Goal: Complete application form

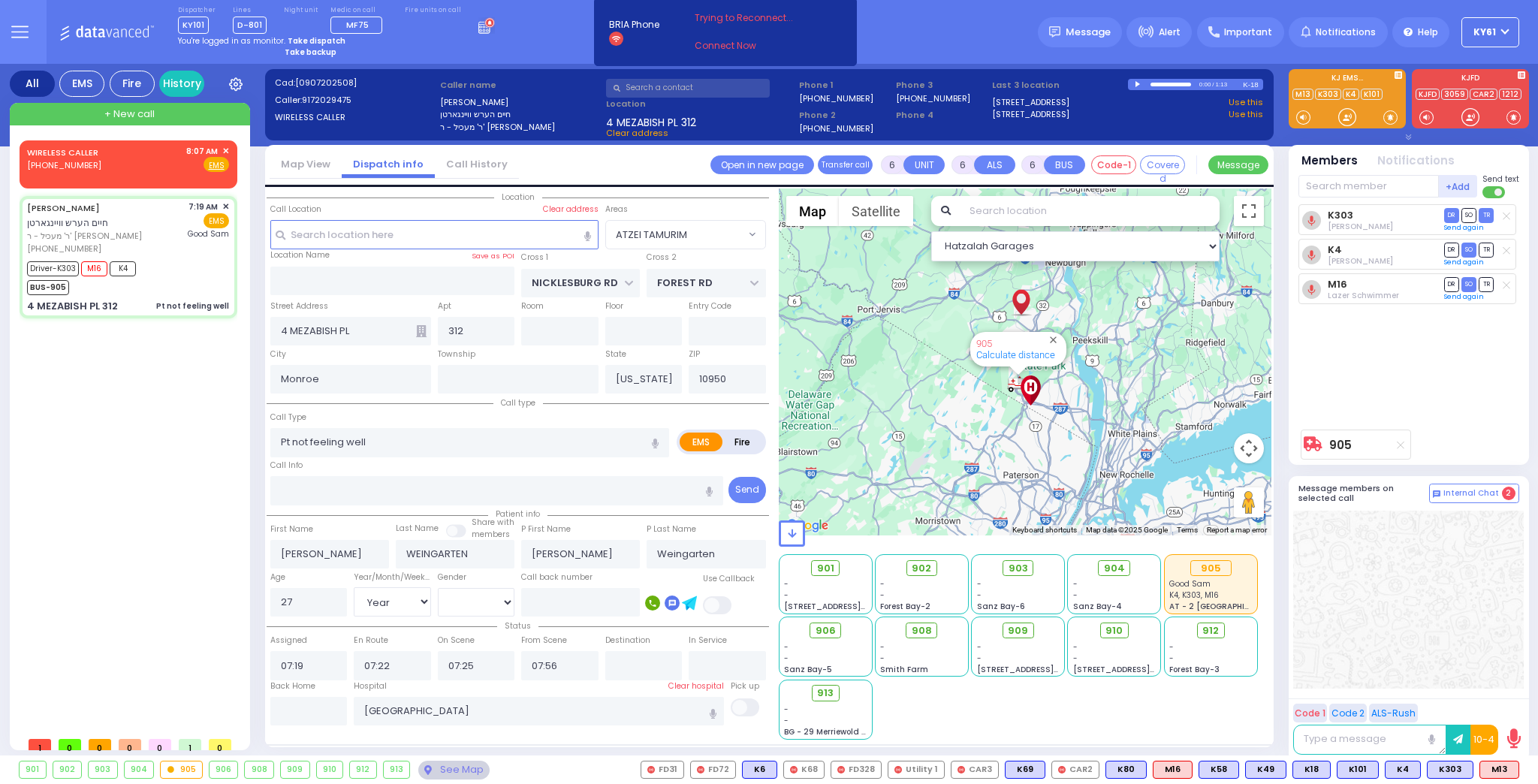
select select "ATZEI TAMURIM"
select select "Year"
select select "[DEMOGRAPHIC_DATA]"
select select
radio input "true"
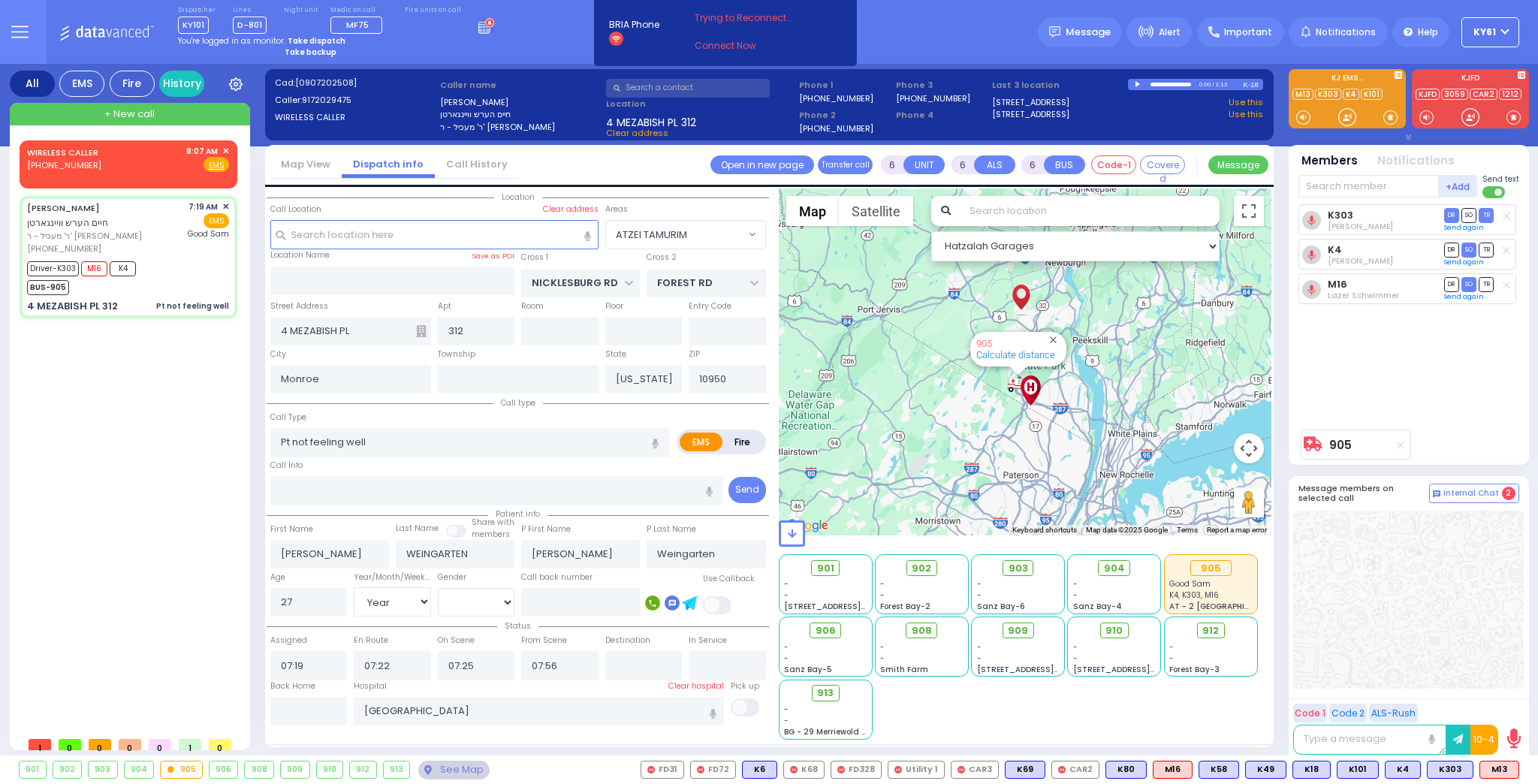
select select "Year"
select select "[DEMOGRAPHIC_DATA]"
select select "Hatzalah Garages"
select select "ATZEI TAMURIM"
select select
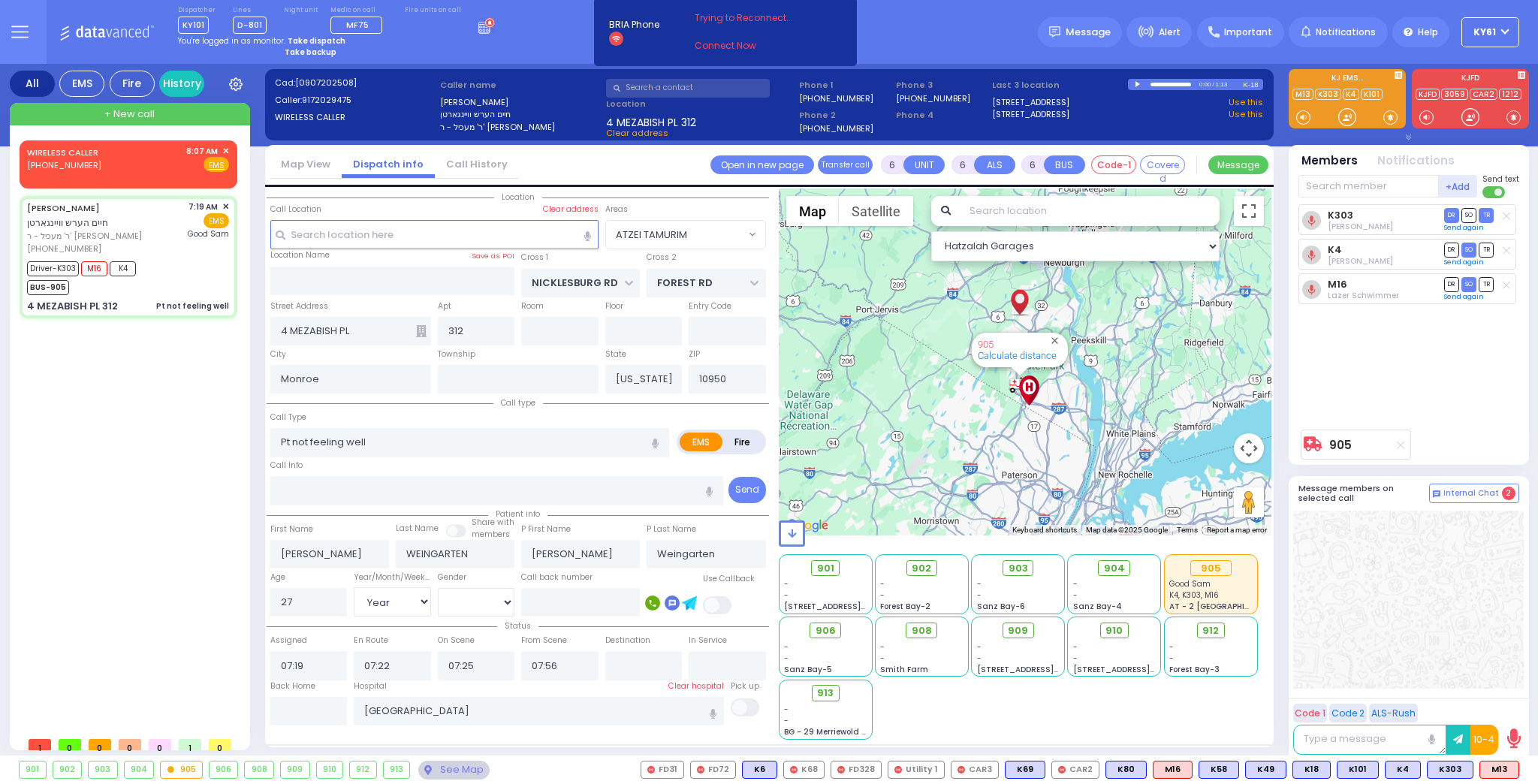
radio input "true"
select select "Year"
select select "[DEMOGRAPHIC_DATA]"
select select "Hatzalah Garages"
select select "ATZEI TAMURIM"
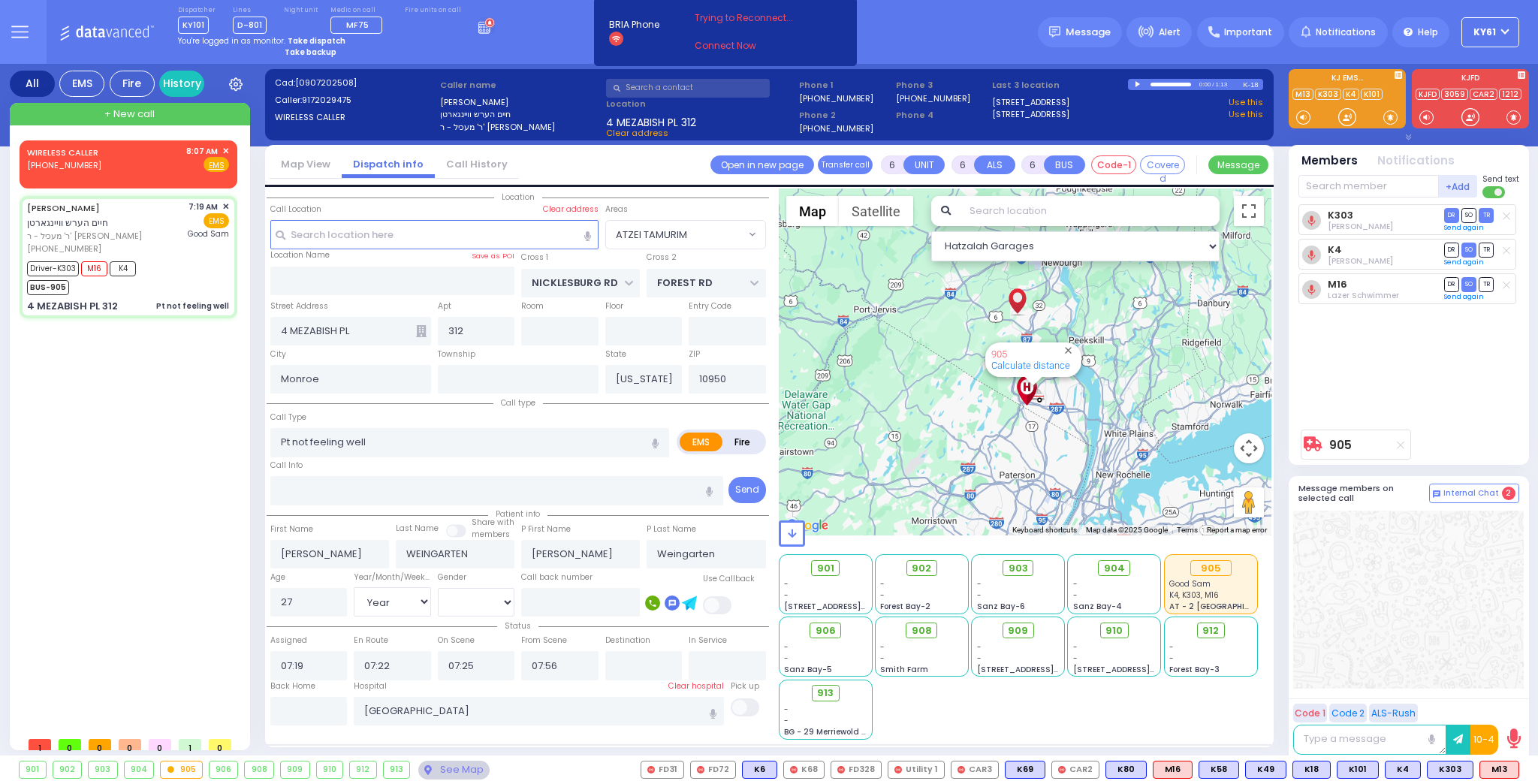
select select
radio input "true"
select select "Year"
select select "[DEMOGRAPHIC_DATA]"
select select "Hatzalah Garages"
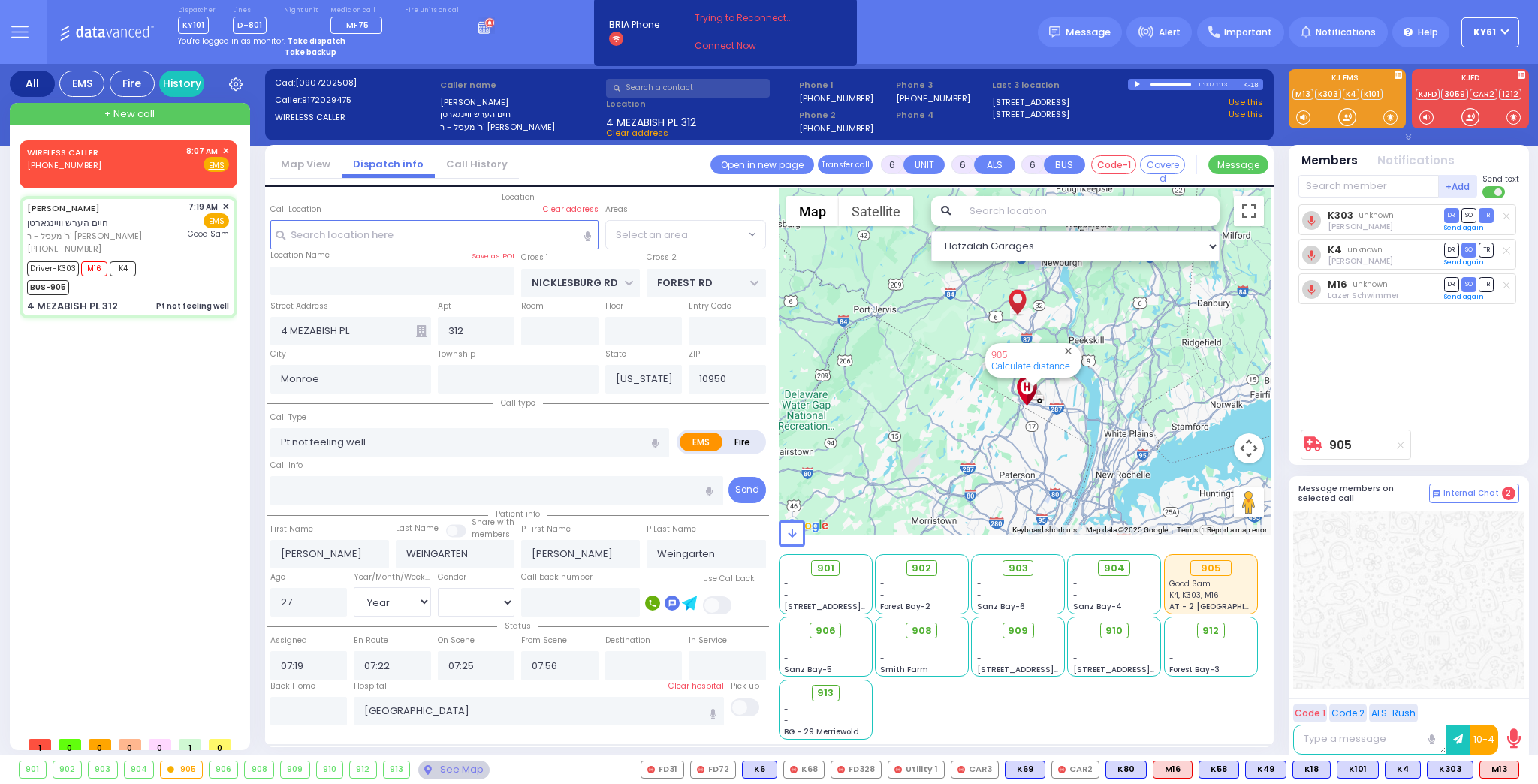
select select
radio input "true"
select select "Year"
select select "[DEMOGRAPHIC_DATA]"
select select "Hatzalah Garages"
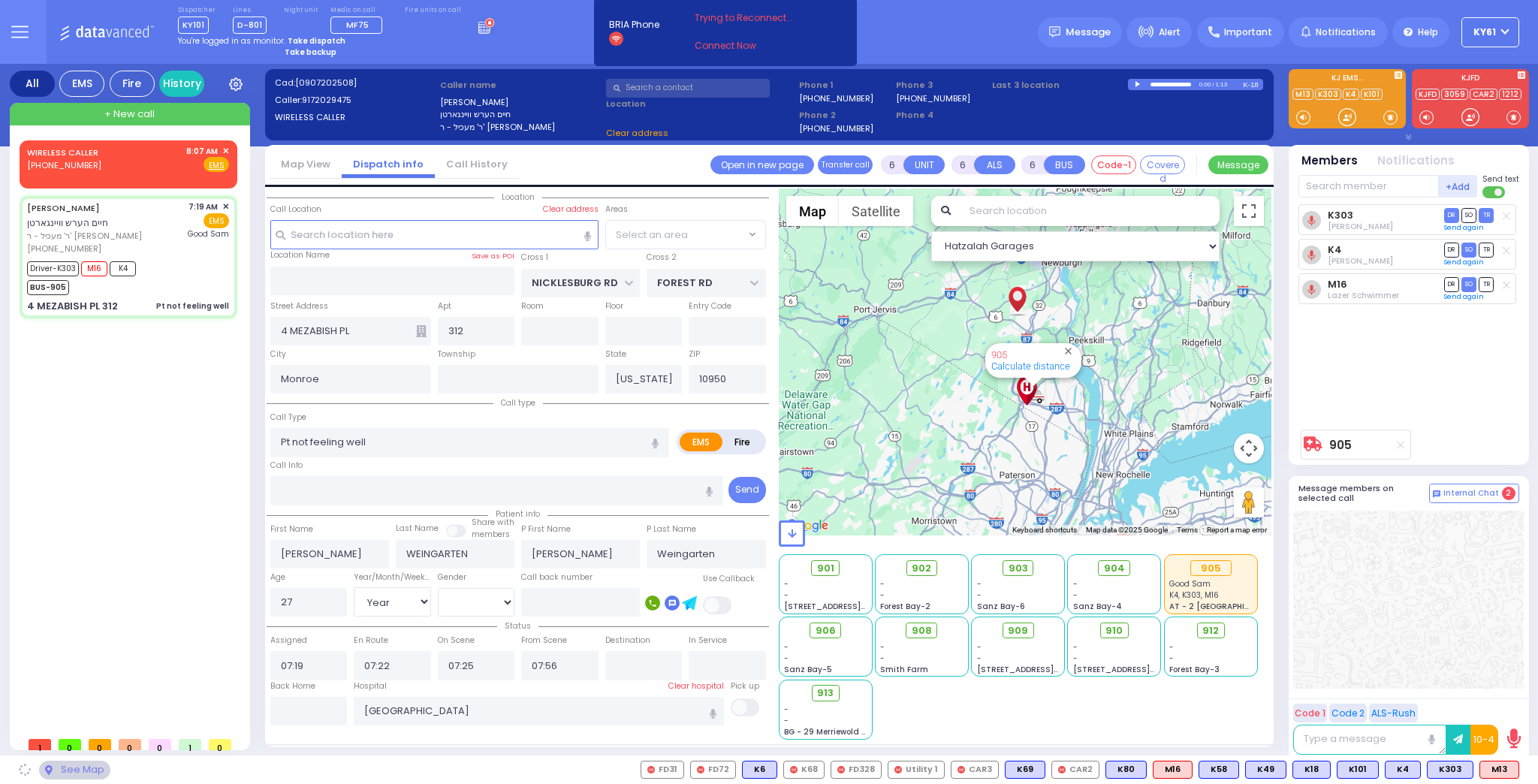
select select "ATZEI TAMURIM"
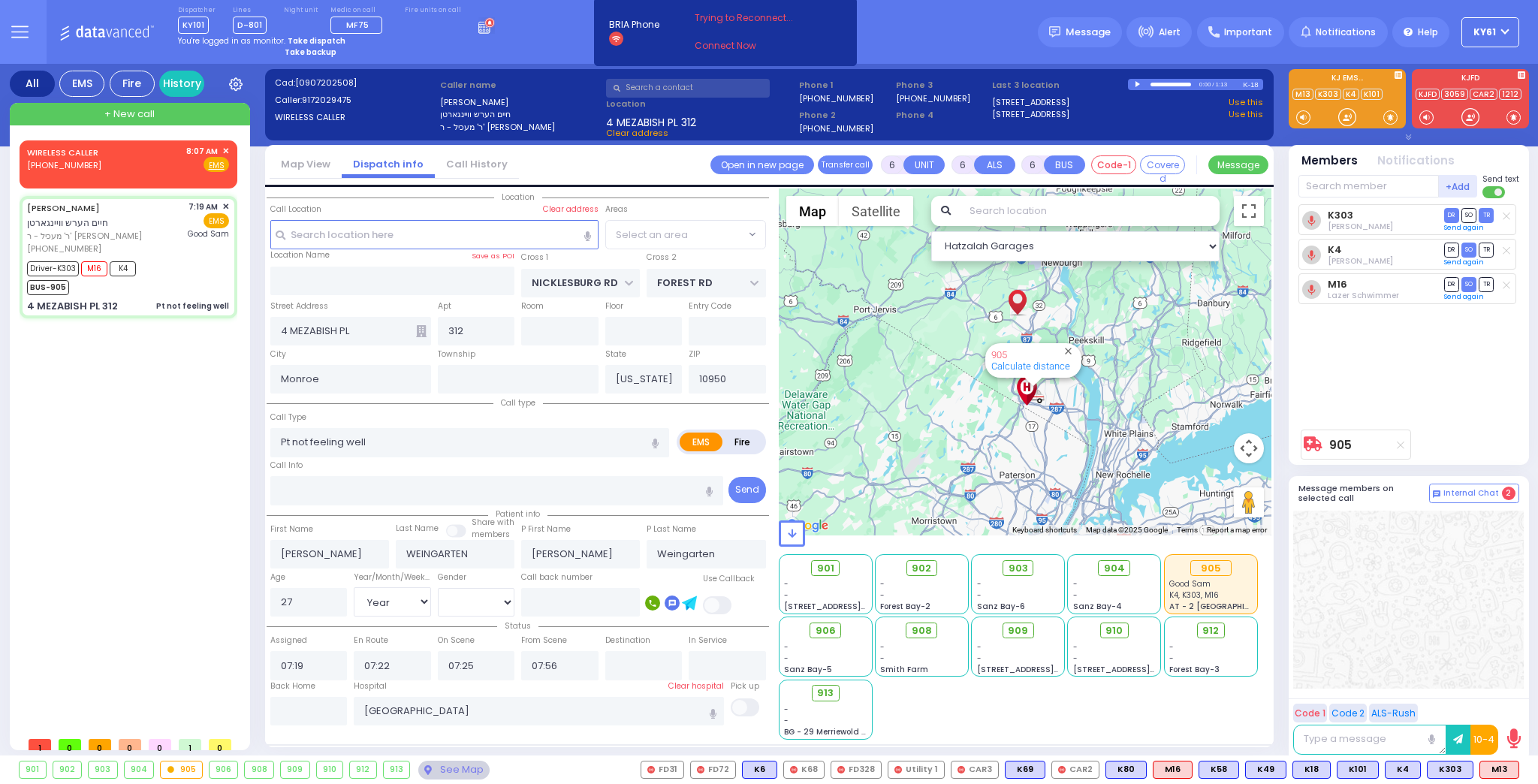
select select "ATZEI TAMURIM"
select select
radio input "true"
select select "Year"
select select "[DEMOGRAPHIC_DATA]"
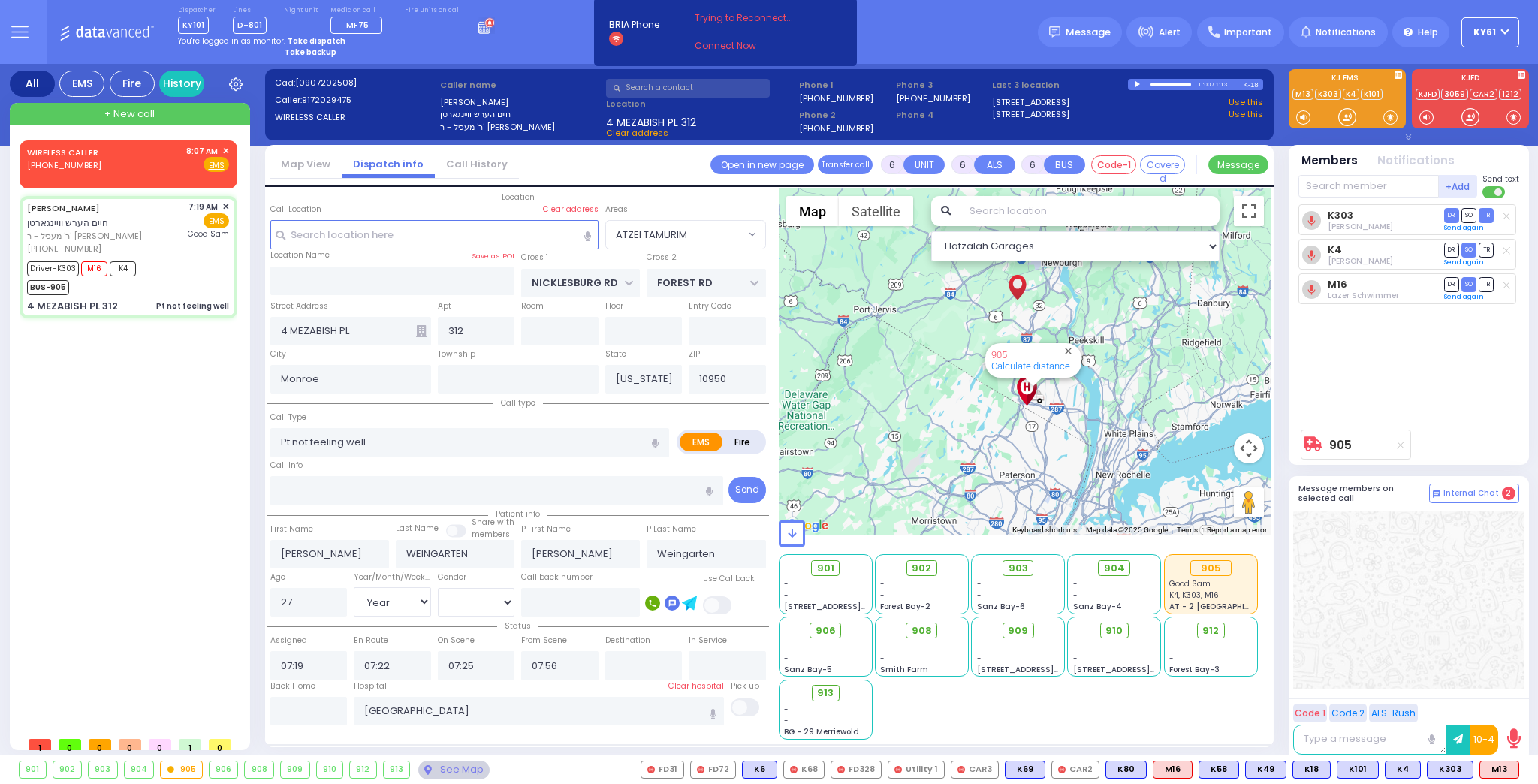
select select "Hatzalah Garages"
select select "ATZEI TAMURIM"
select select
radio input "true"
select select "Year"
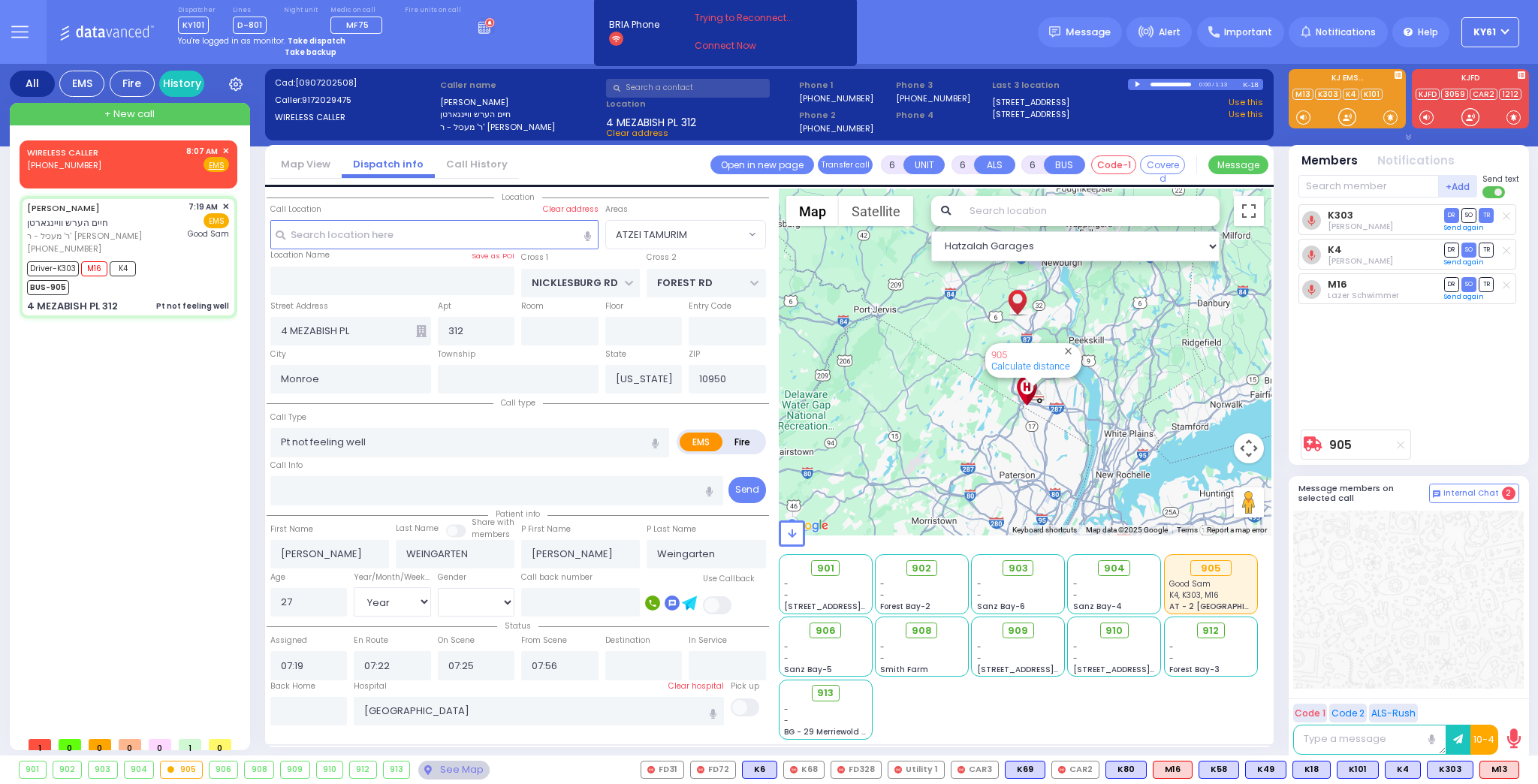
select select "[DEMOGRAPHIC_DATA]"
select select "Hatzalah Garages"
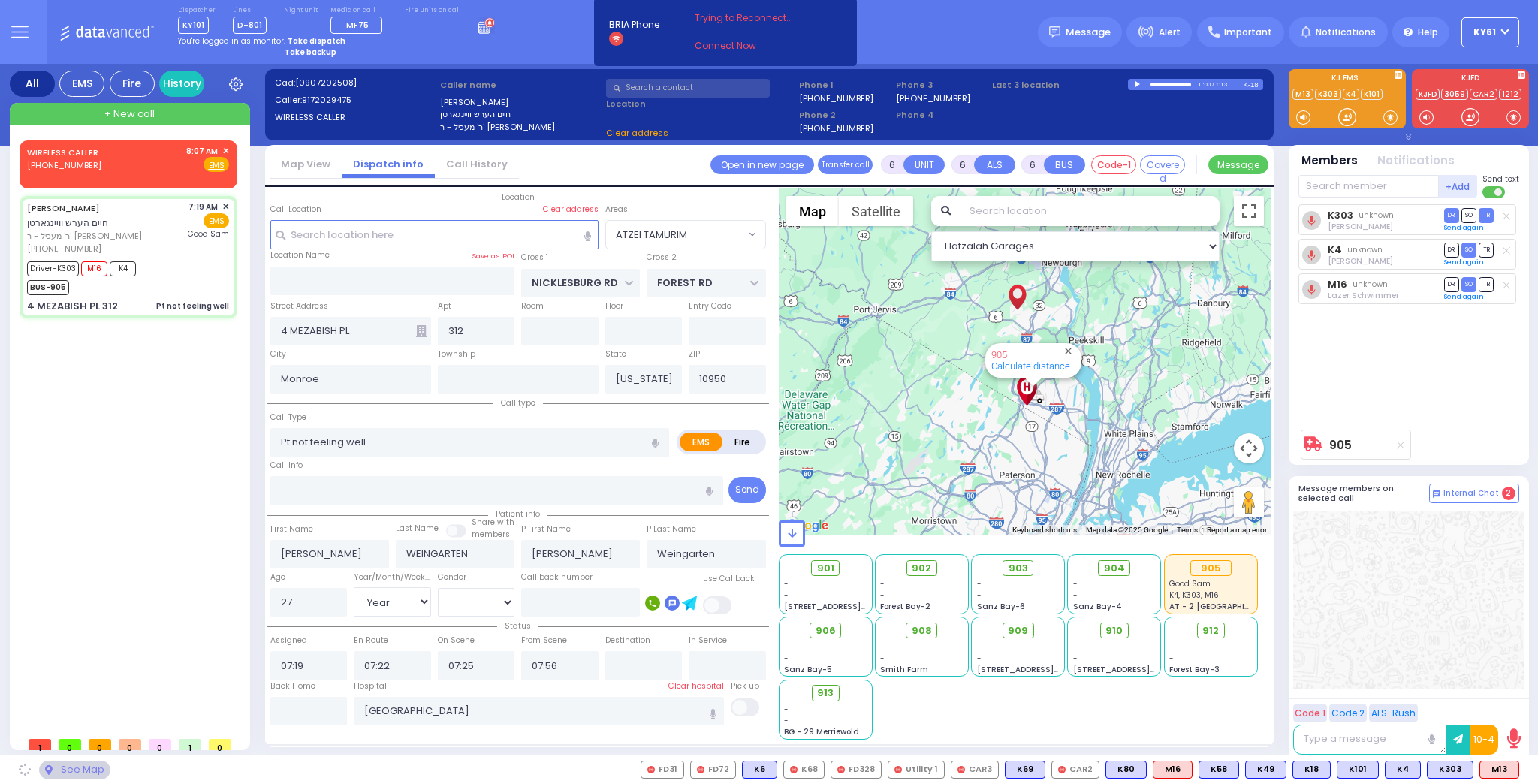
select select "ATZEI TAMURIM"
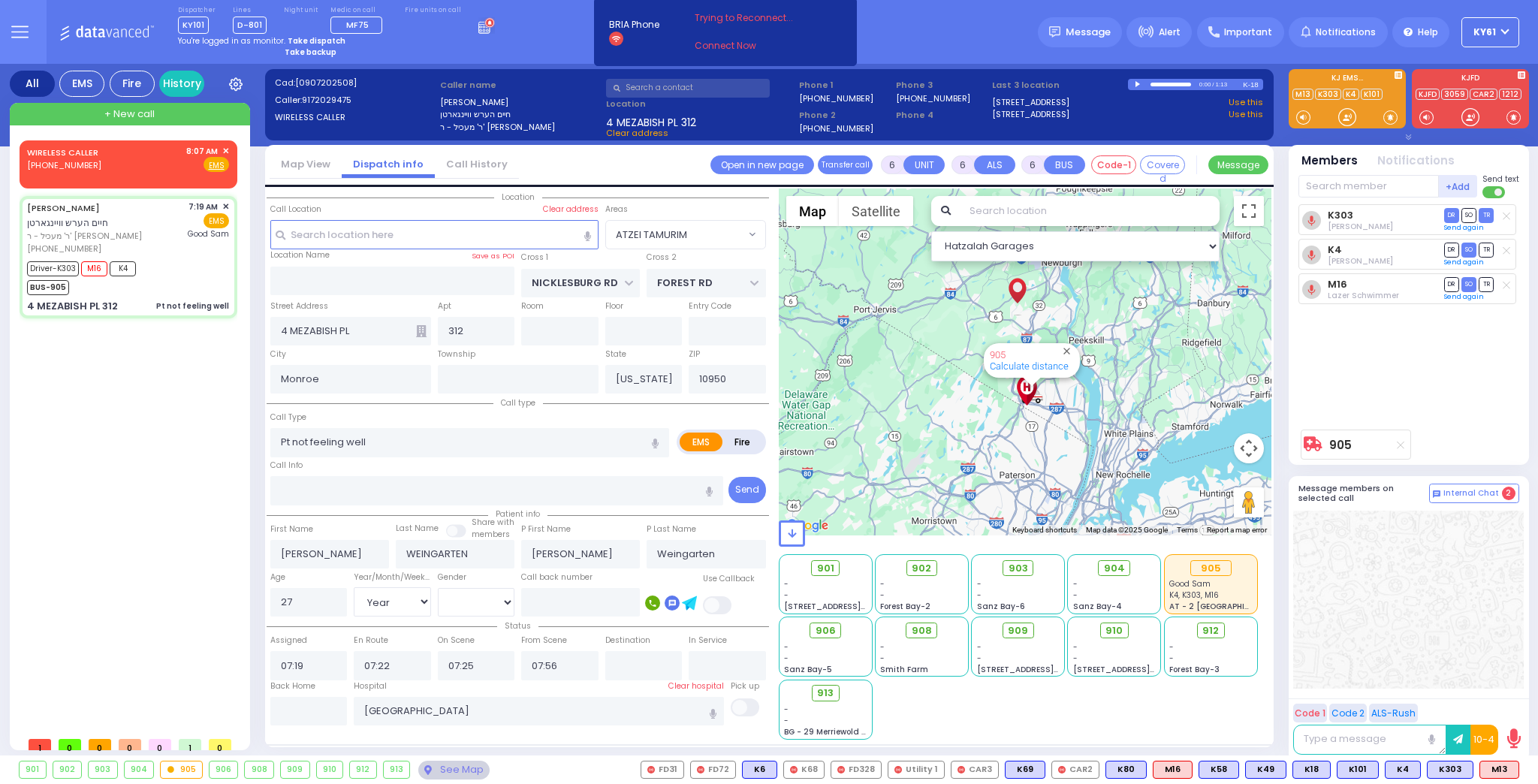
select select
radio input "true"
select select "Year"
select select "[DEMOGRAPHIC_DATA]"
select select "Hatzalah Garages"
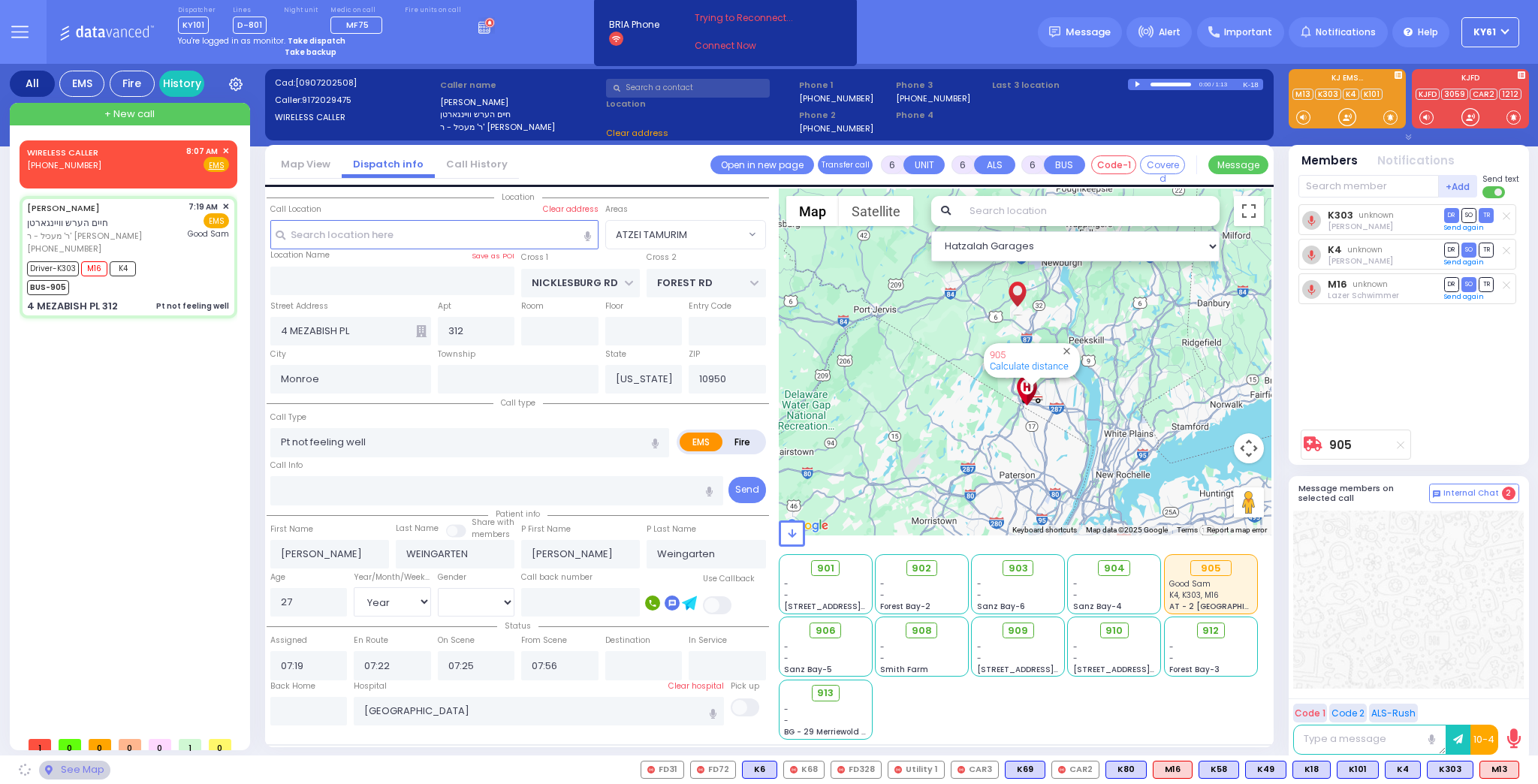
select select "ATZEI TAMURIM"
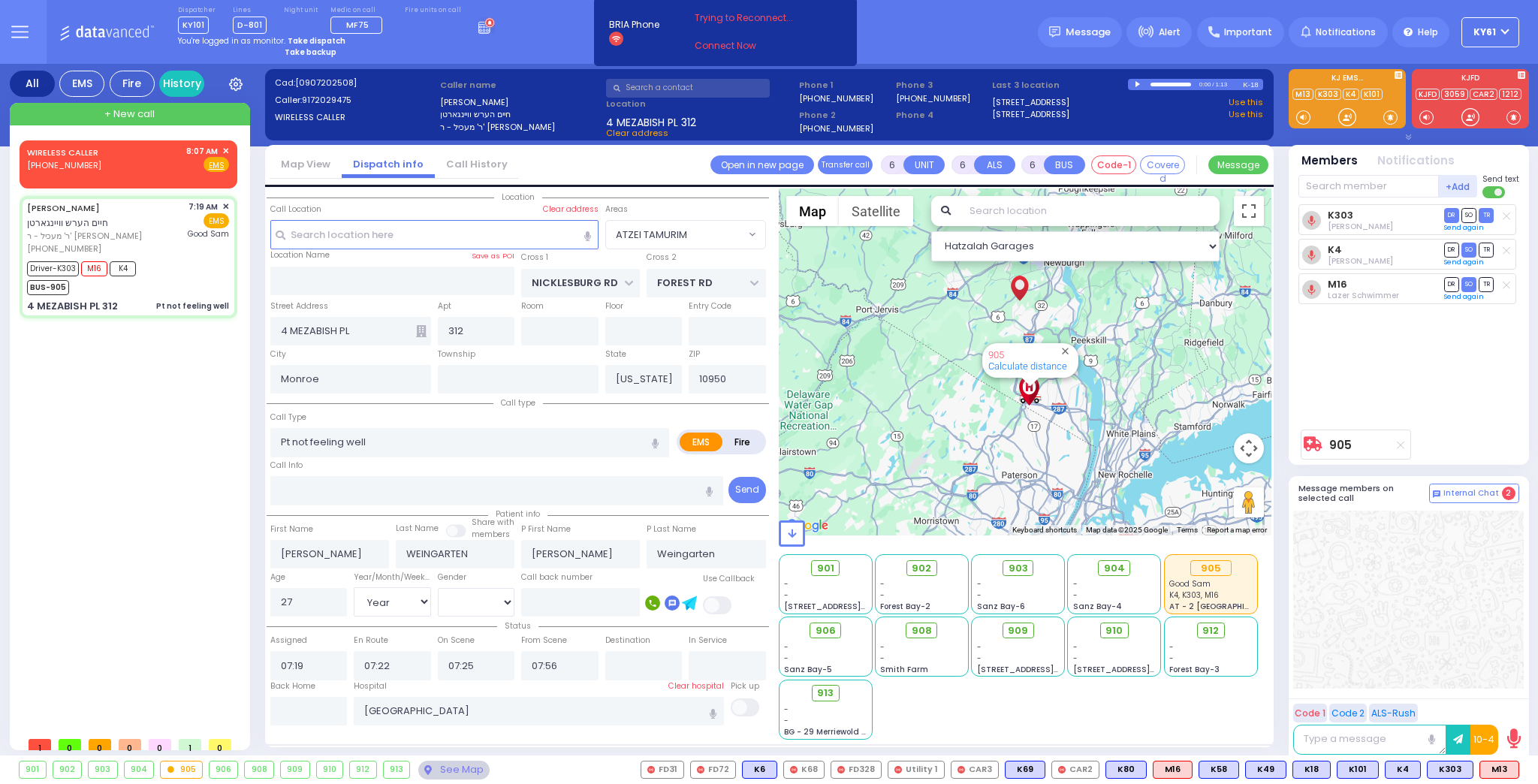
select select
radio input "true"
select select "Year"
select select "[DEMOGRAPHIC_DATA]"
select select "Hatzalah Garages"
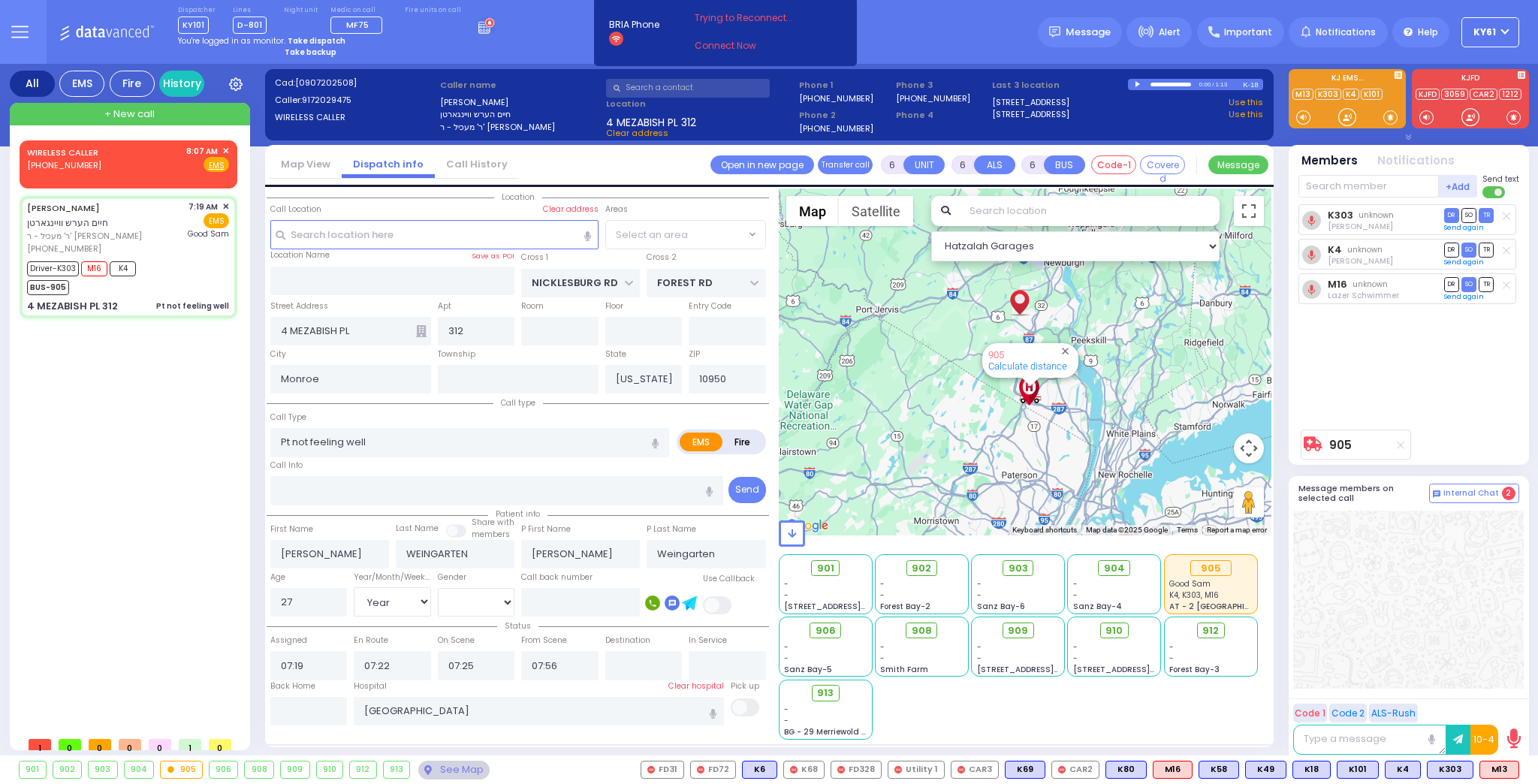
select select "ATZEI TAMURIM"
select select
radio input "true"
select select "Year"
select select "[DEMOGRAPHIC_DATA]"
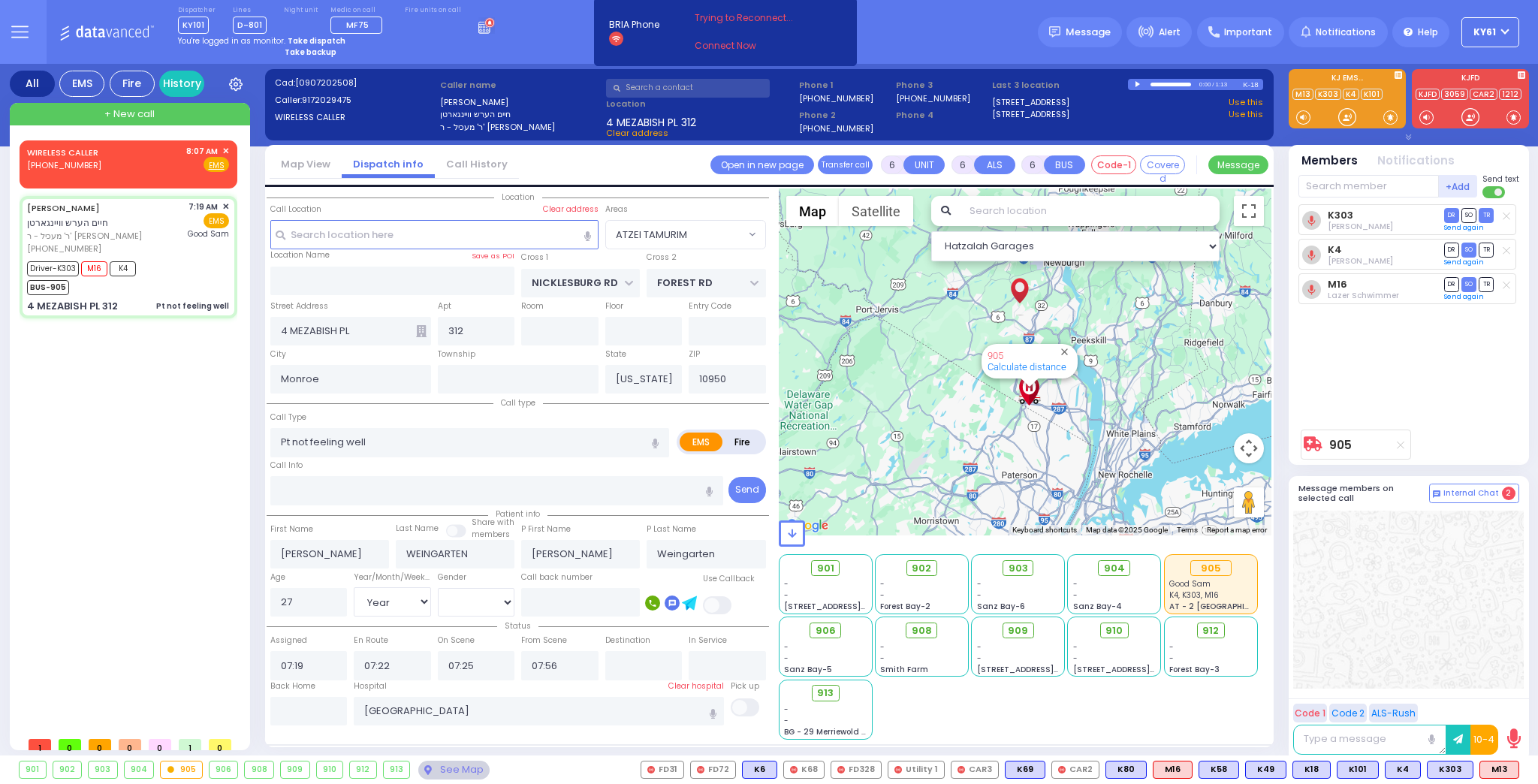
select select "Hatzalah Garages"
select select "ATZEI TAMURIM"
select select
radio input "true"
select select "Year"
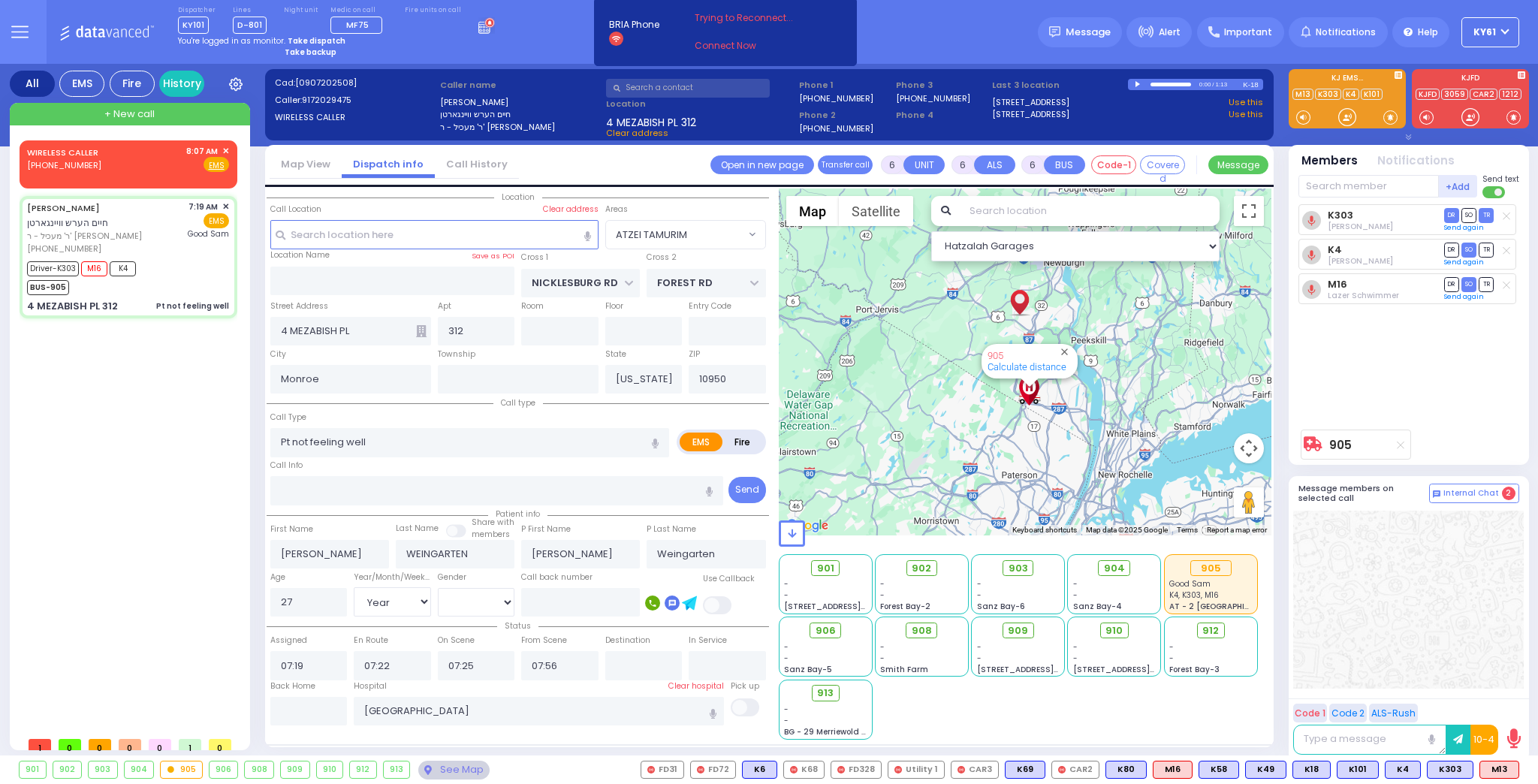
select select "[DEMOGRAPHIC_DATA]"
select select "Hatzalah Garages"
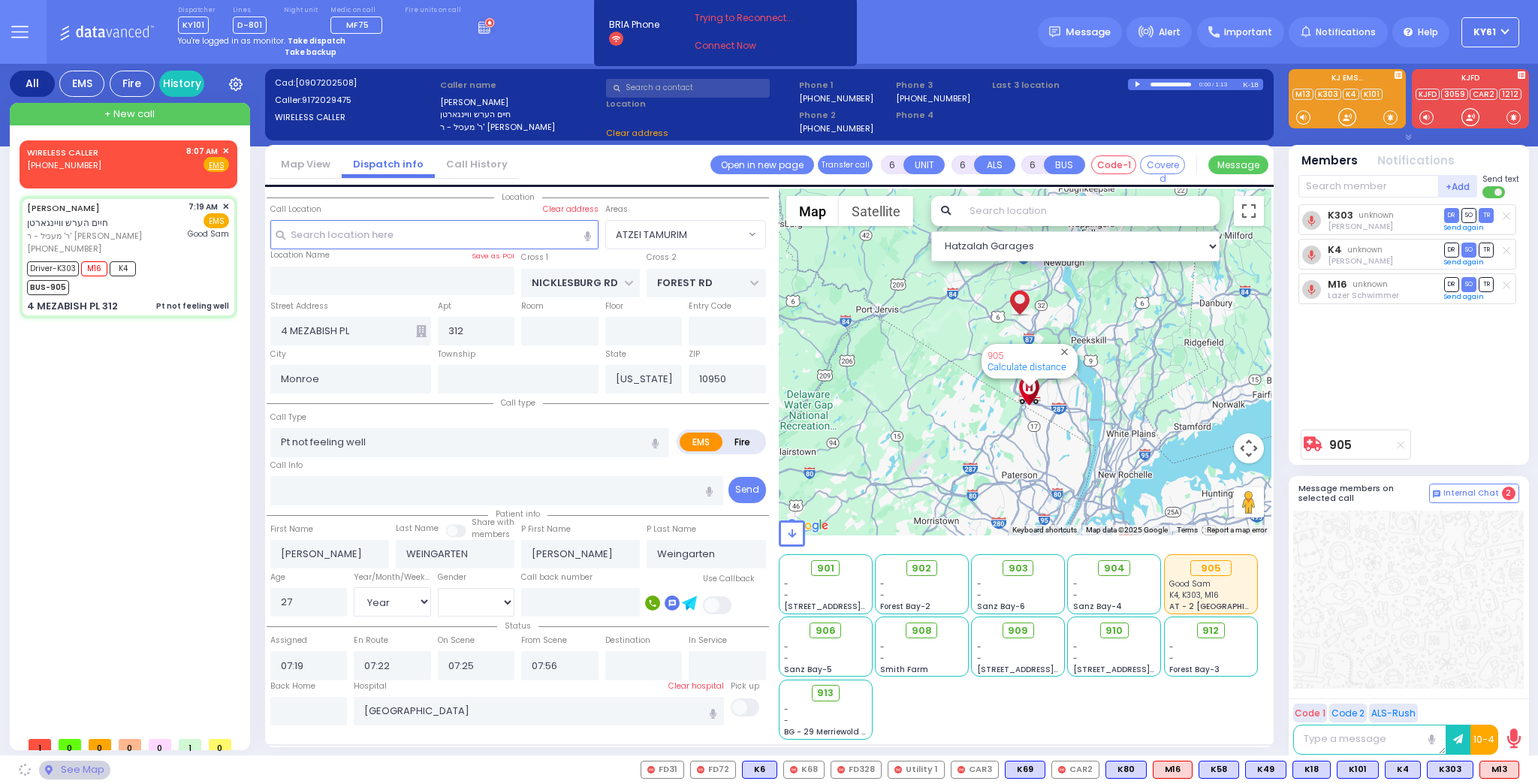
select select
radio input "true"
select select "Year"
select select "[DEMOGRAPHIC_DATA]"
select select "Hatzalah Garages"
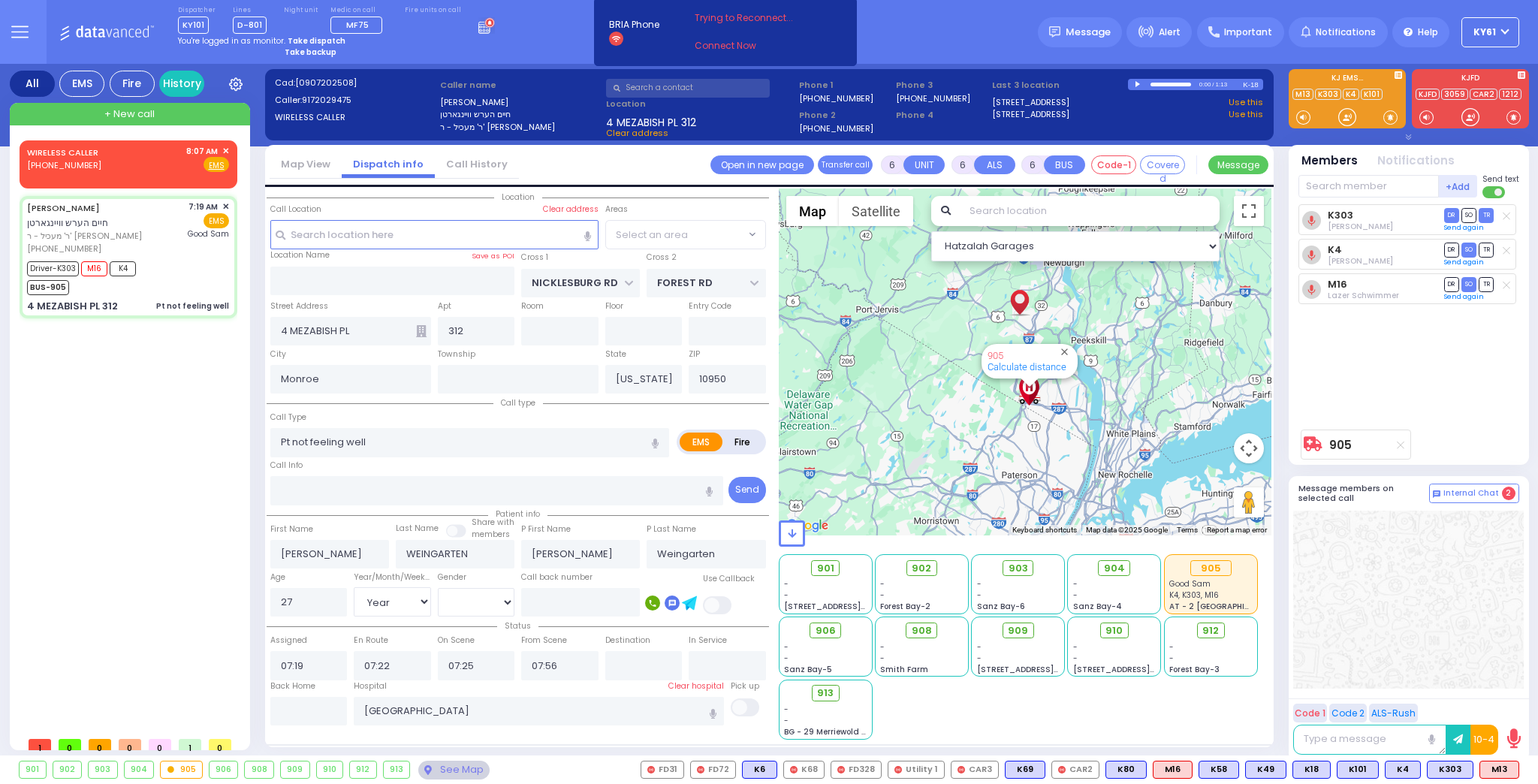
select select "ATZEI TAMURIM"
select select
radio input "true"
select select "Year"
select select "[DEMOGRAPHIC_DATA]"
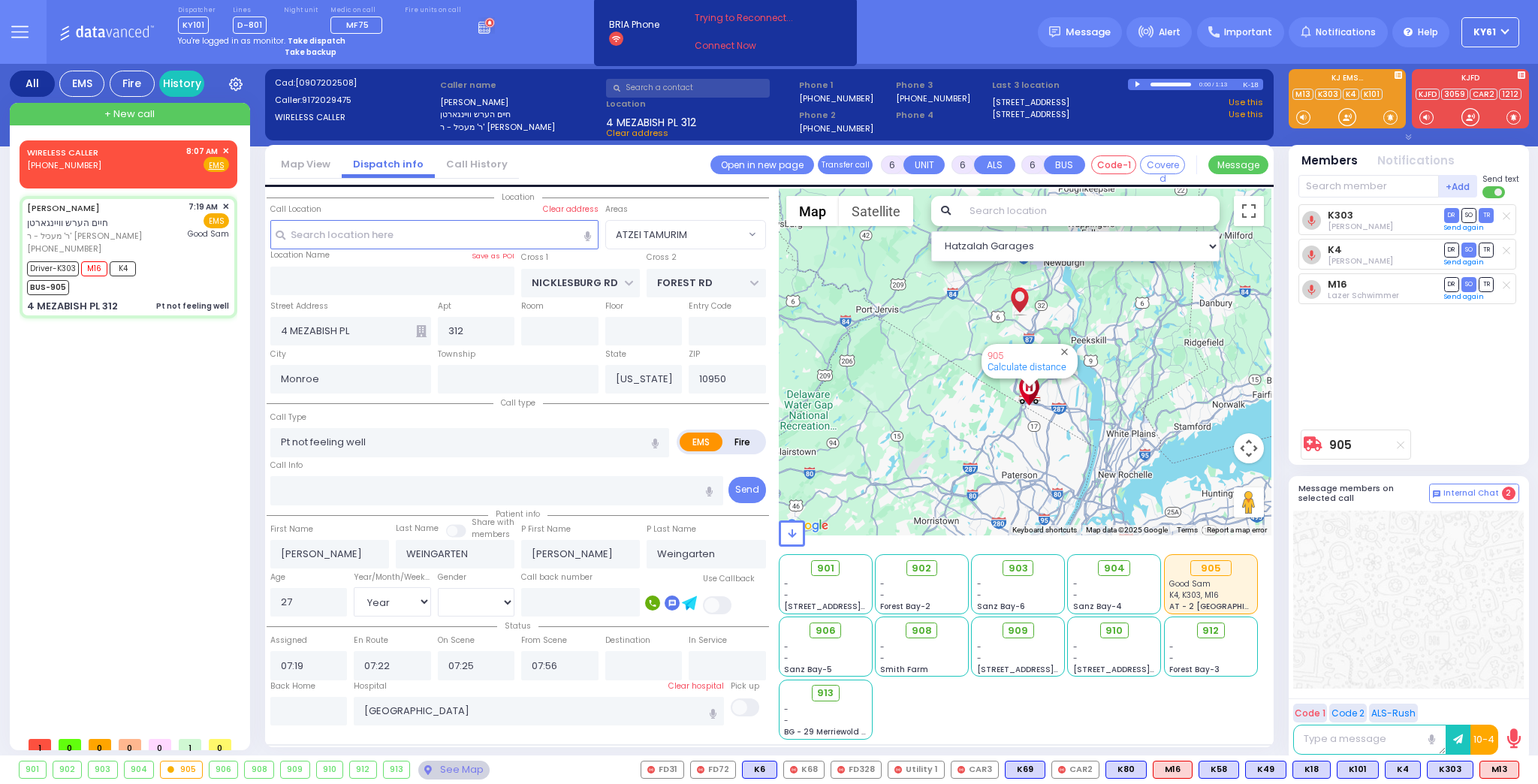
select select "Hatzalah Garages"
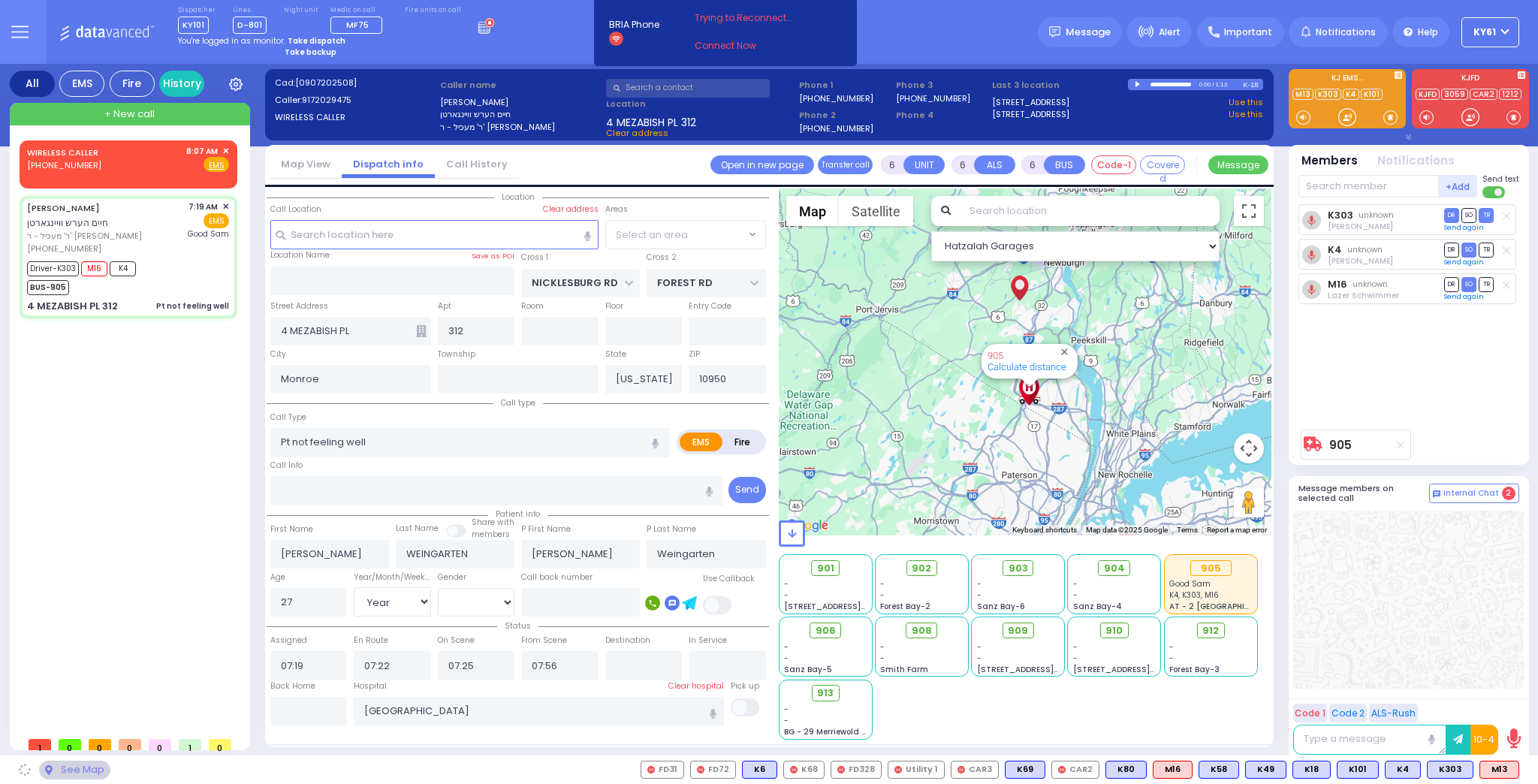
select select "ATZEI TAMURIM"
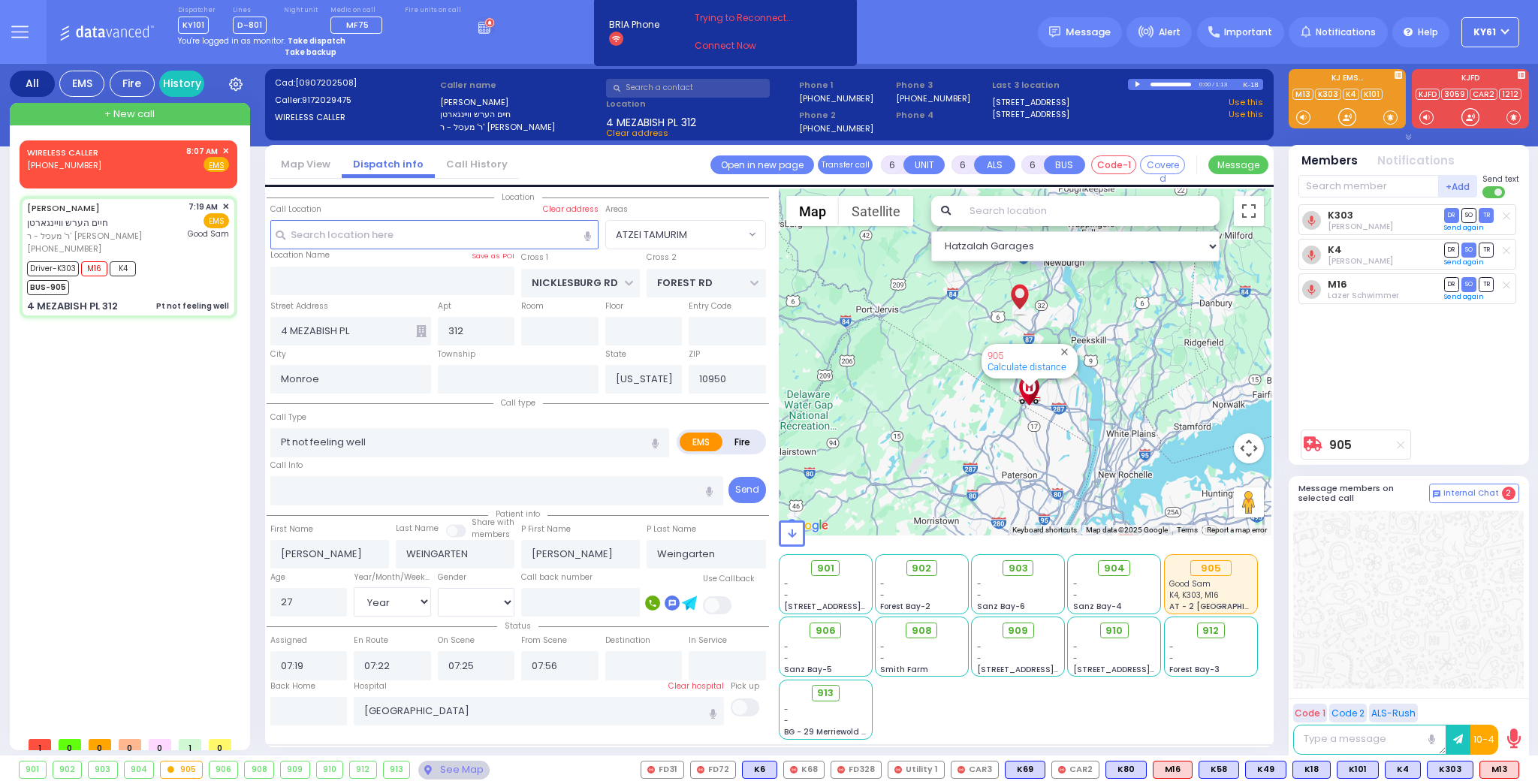
select select
radio input "true"
select select "Year"
select select "[DEMOGRAPHIC_DATA]"
type input "08:14"
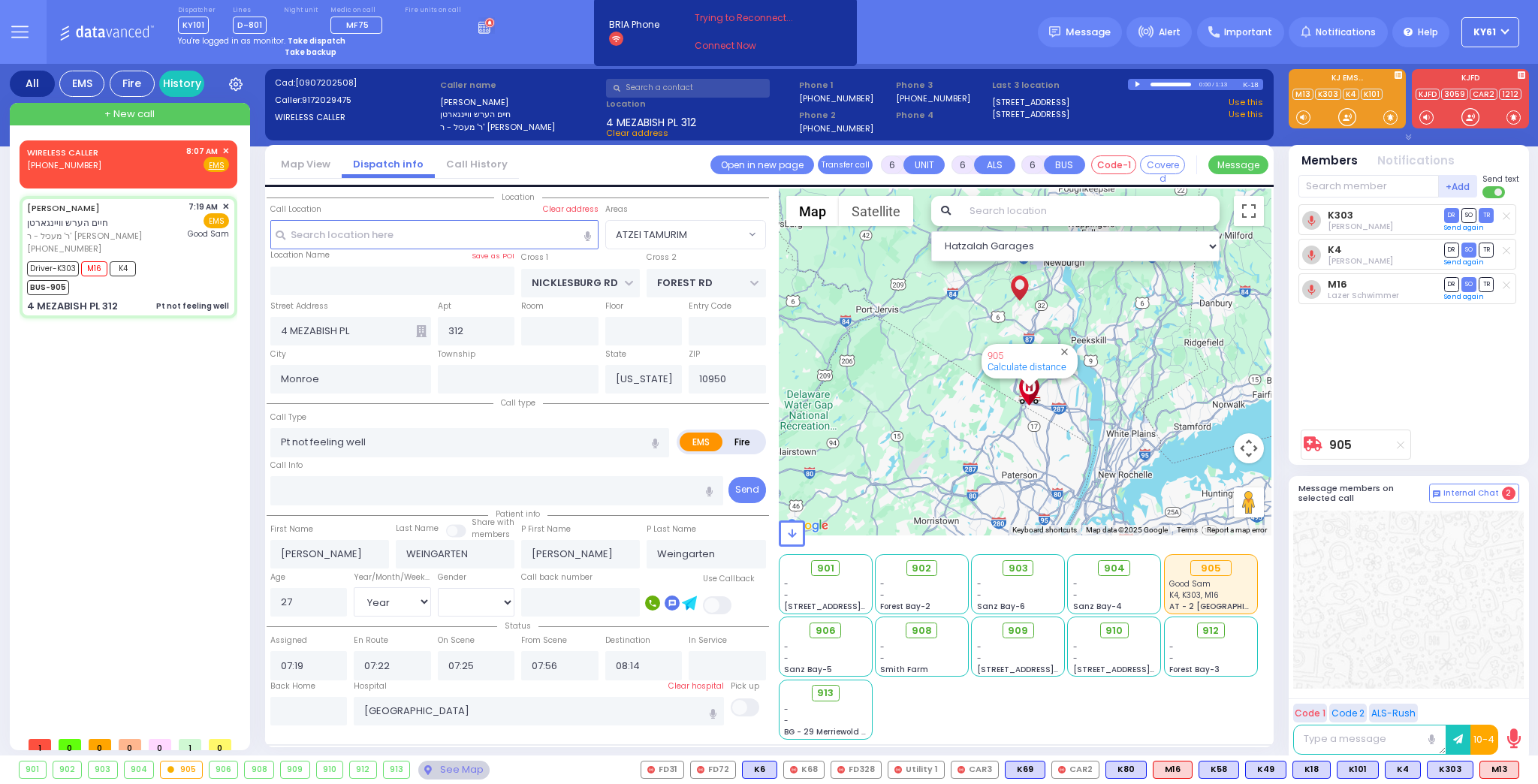
select select "Hatzalah Garages"
select select "ATZEI TAMURIM"
select select
radio input "true"
select select "Year"
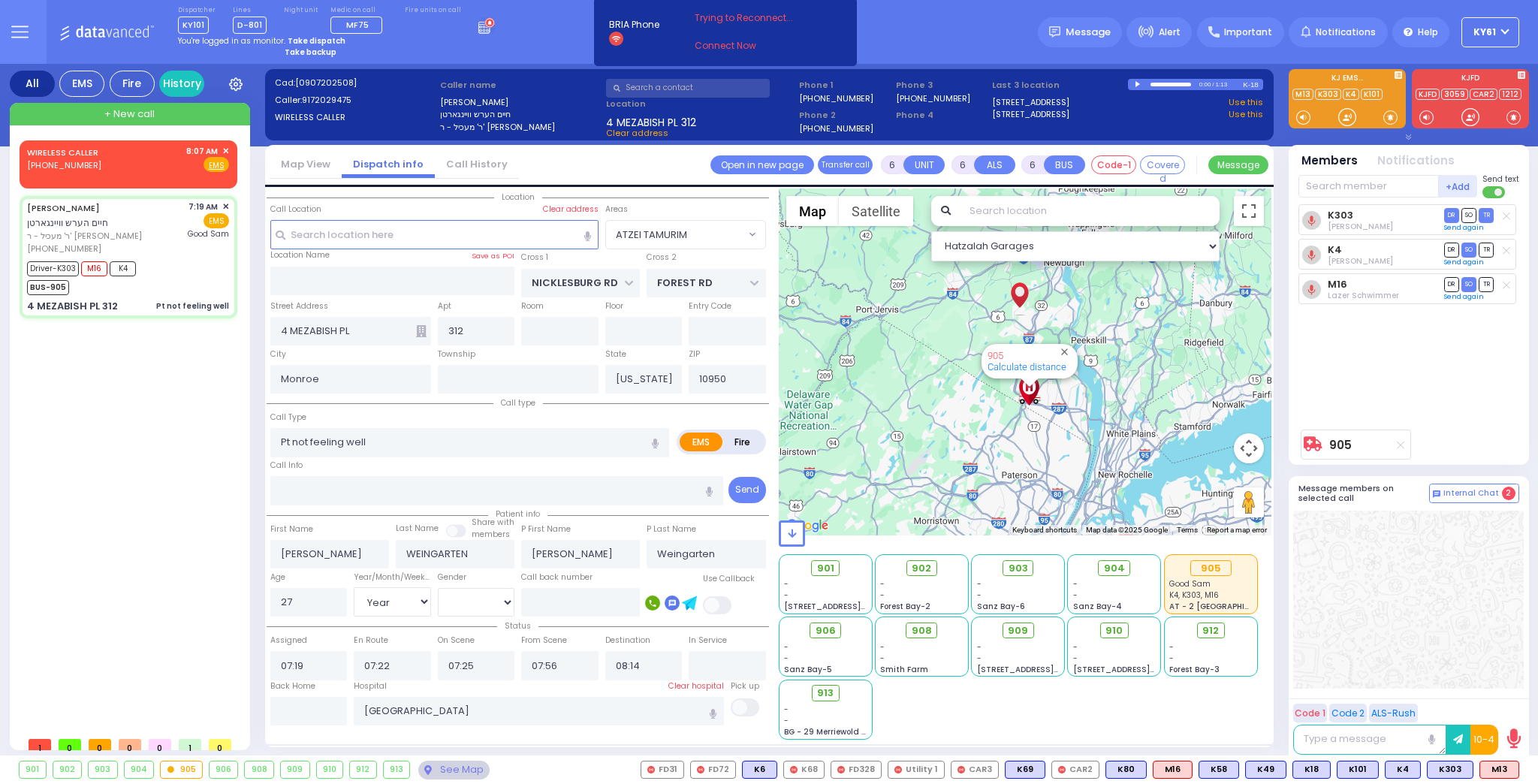
select select "[DEMOGRAPHIC_DATA]"
select select "Hatzalah Garages"
select select "ATZEI TAMURIM"
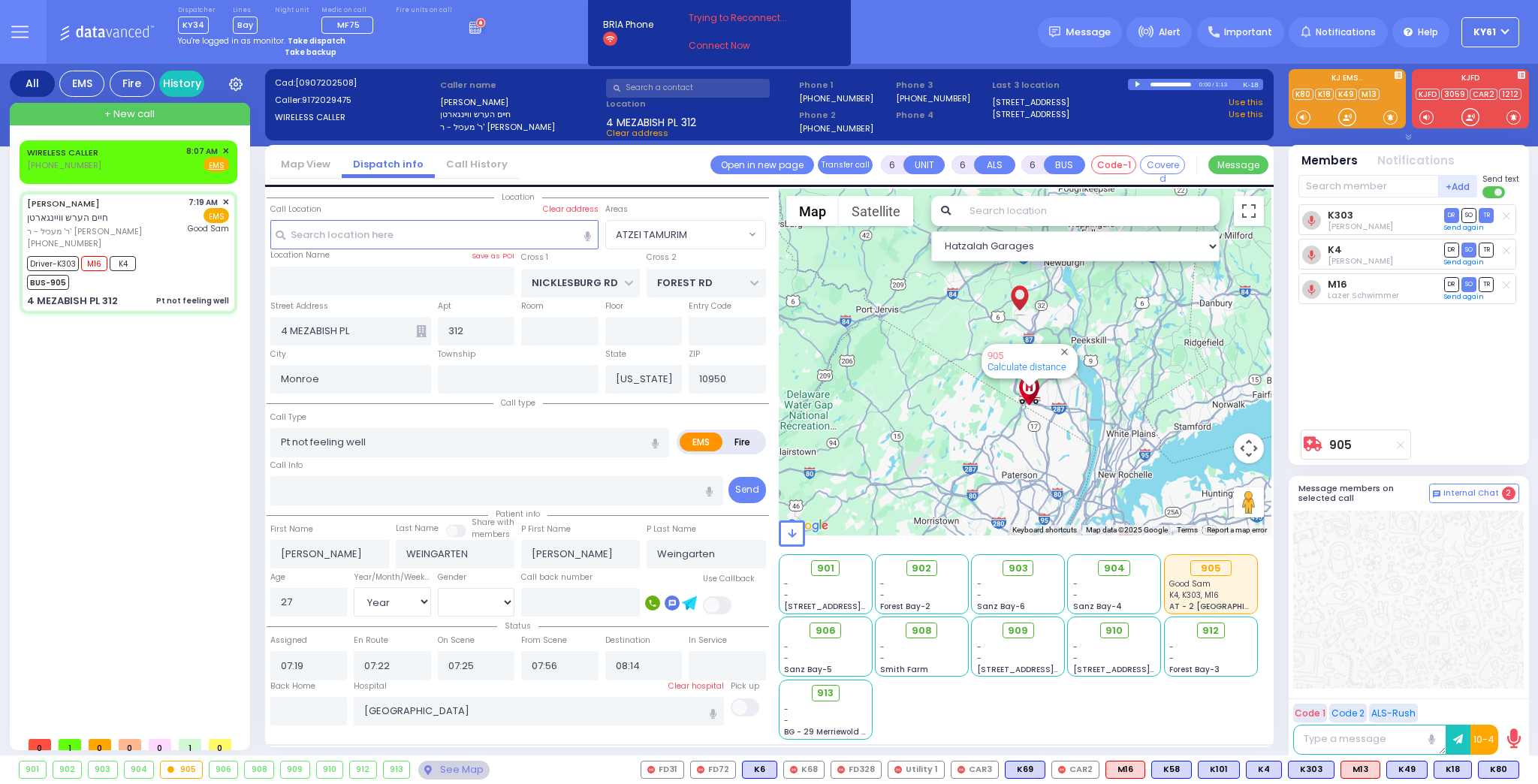
select select
radio input "true"
select select "Year"
select select "[DEMOGRAPHIC_DATA]"
select select "Hatzalah Garages"
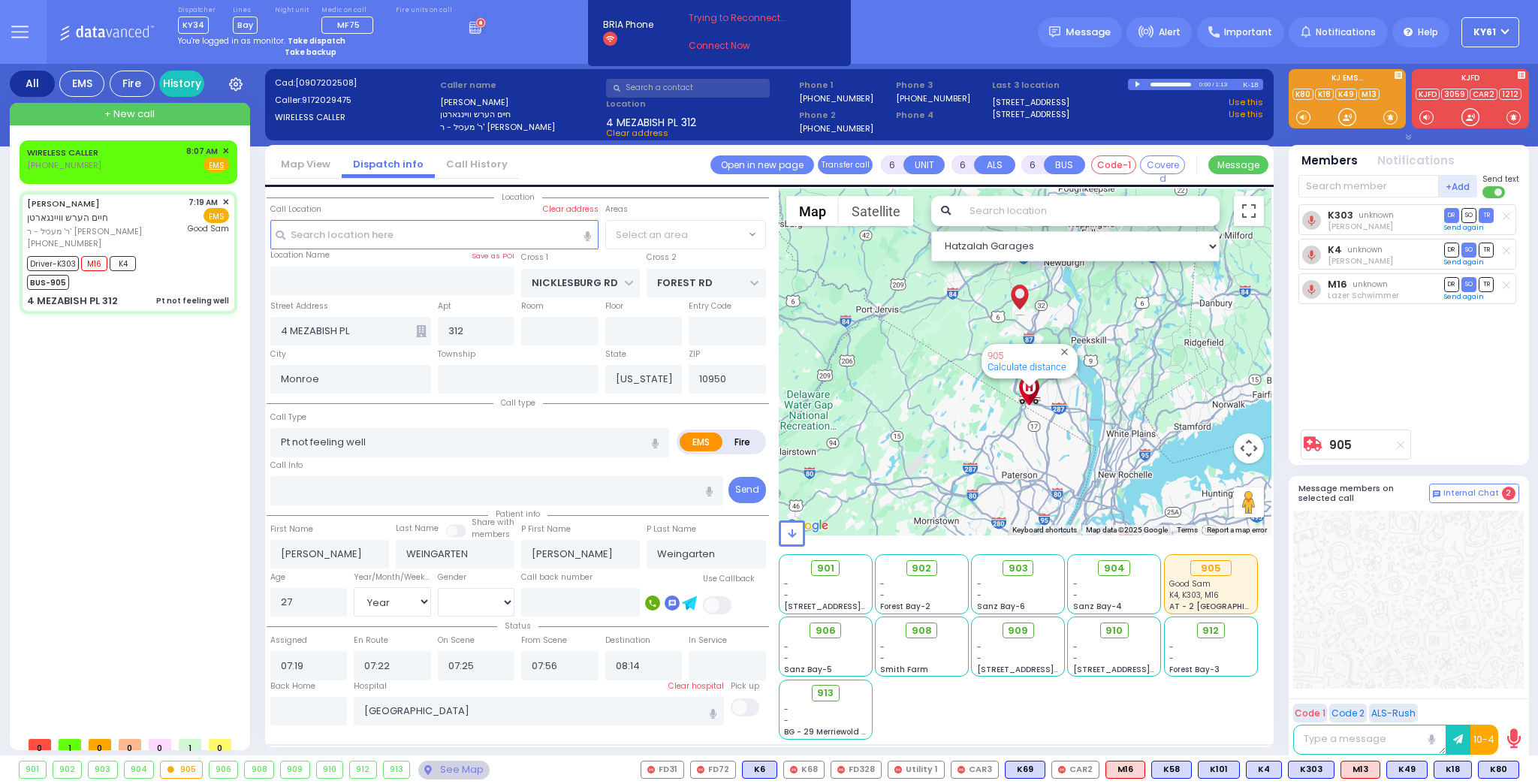
select select "ATZEI TAMURIM"
select select
radio input "true"
select select "Year"
select select "[DEMOGRAPHIC_DATA]"
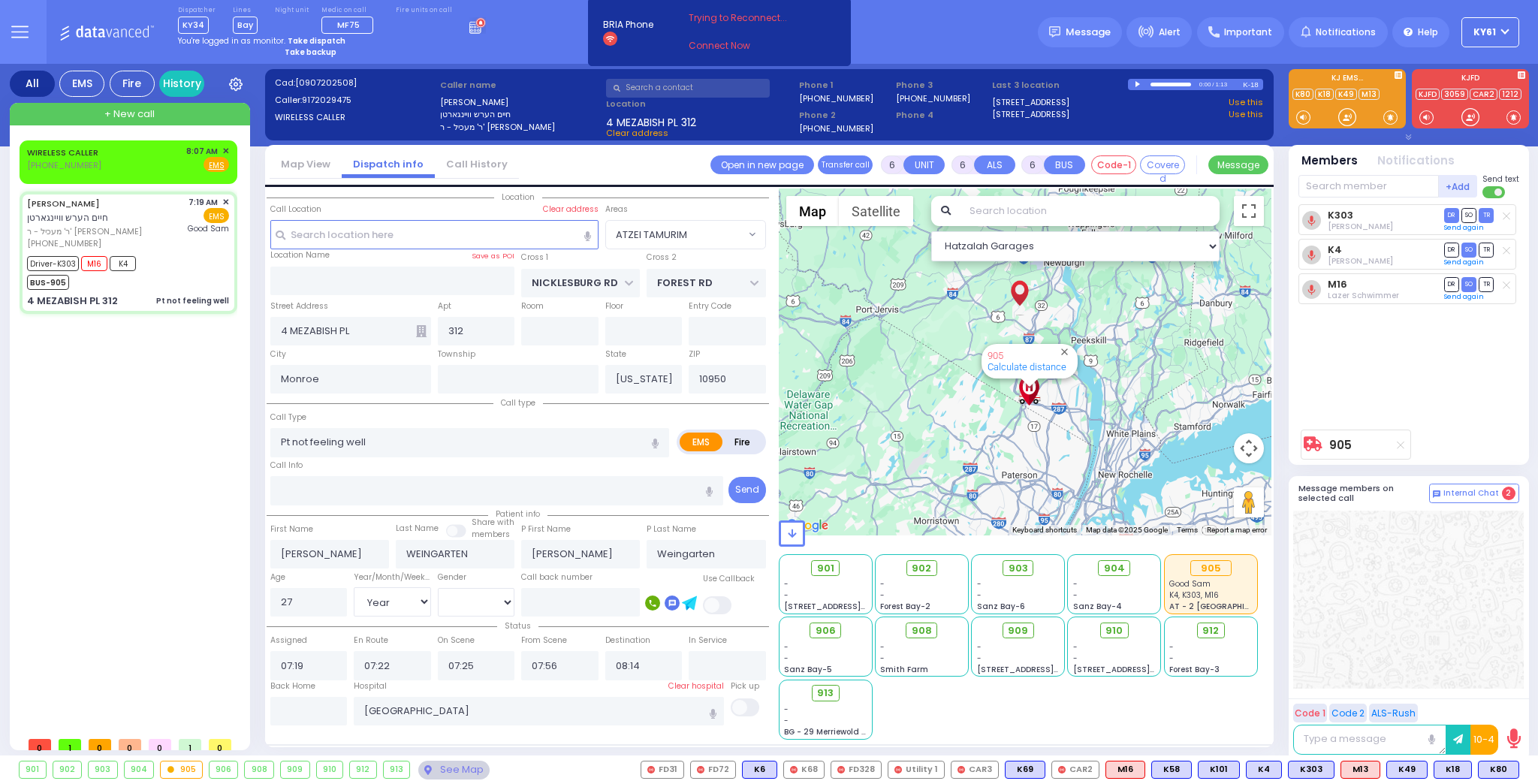
select select "Hatzalah Garages"
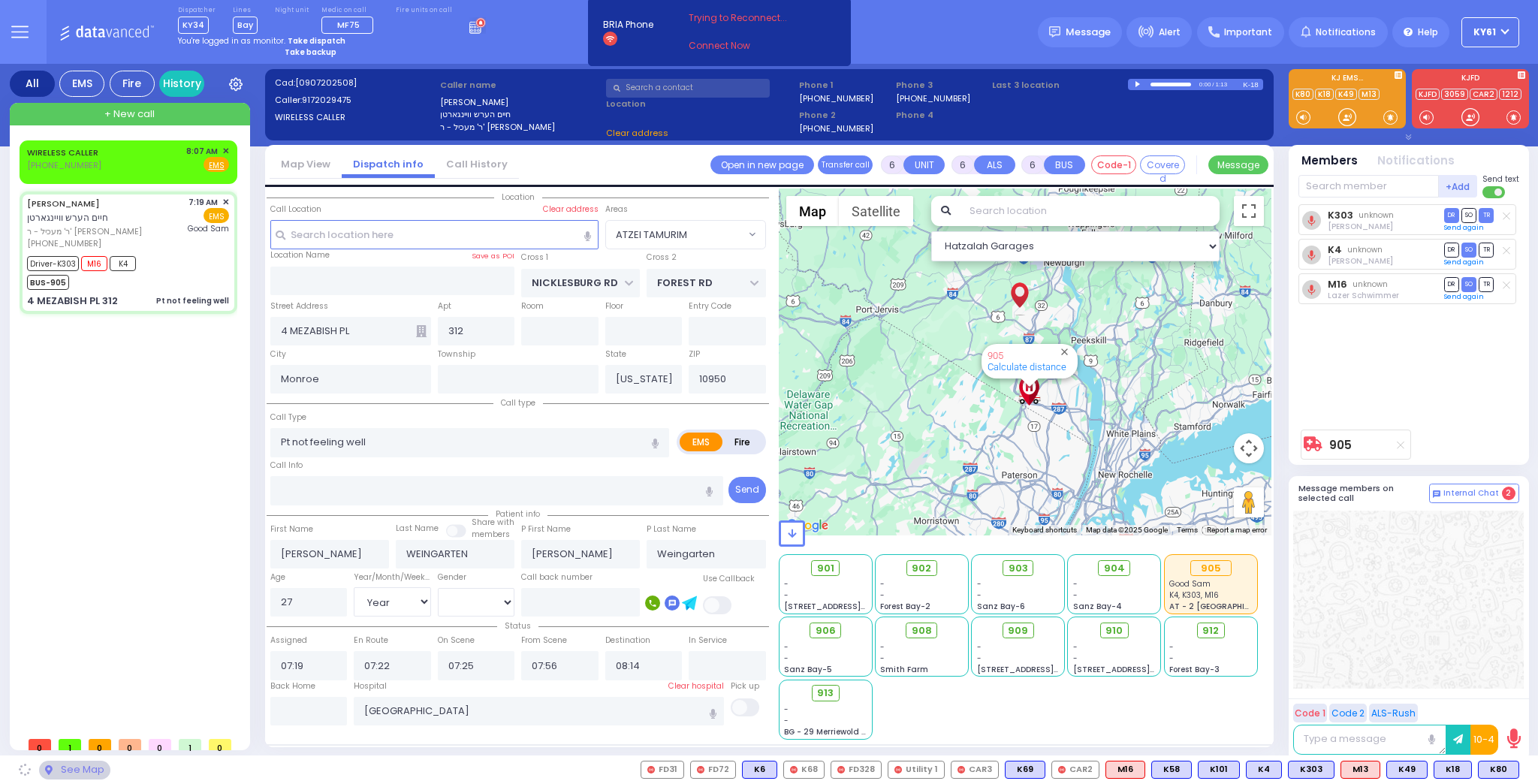
select select "ATZEI TAMURIM"
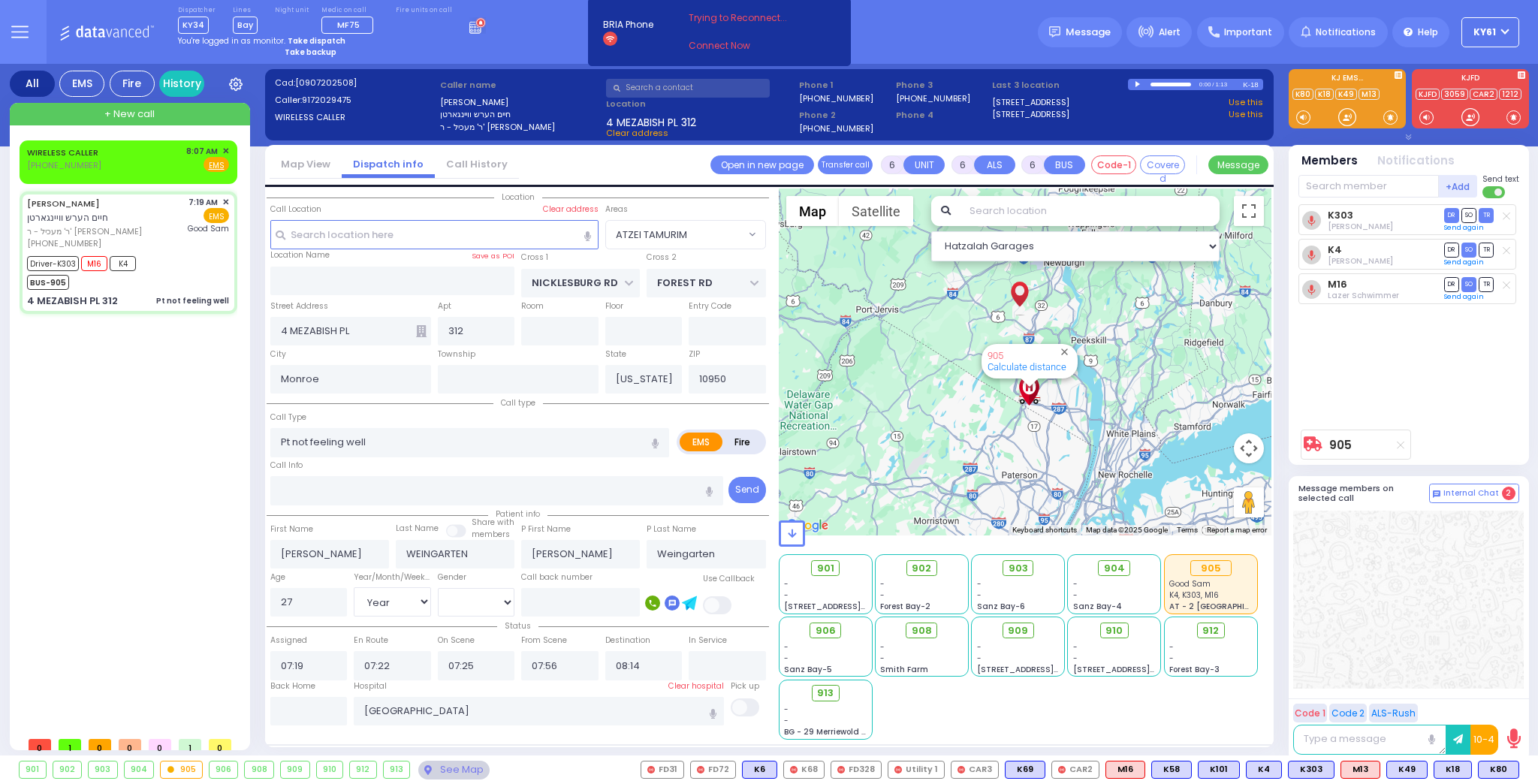
select select
radio input "true"
select select "Year"
select select "[DEMOGRAPHIC_DATA]"
select select "Hatzalah Garages"
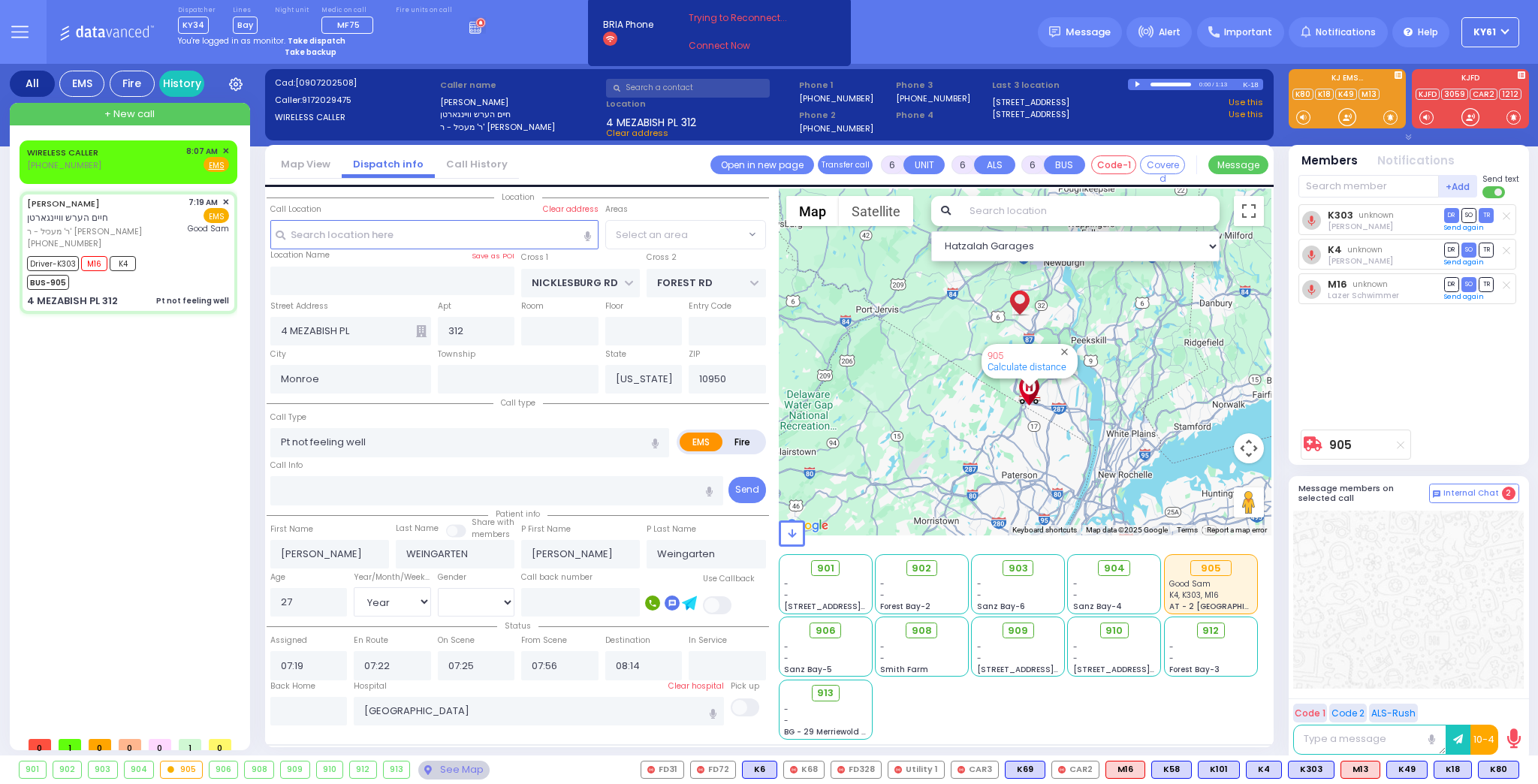
select select "ATZEI TAMURIM"
select select
radio input "true"
select select "Year"
select select "[DEMOGRAPHIC_DATA]"
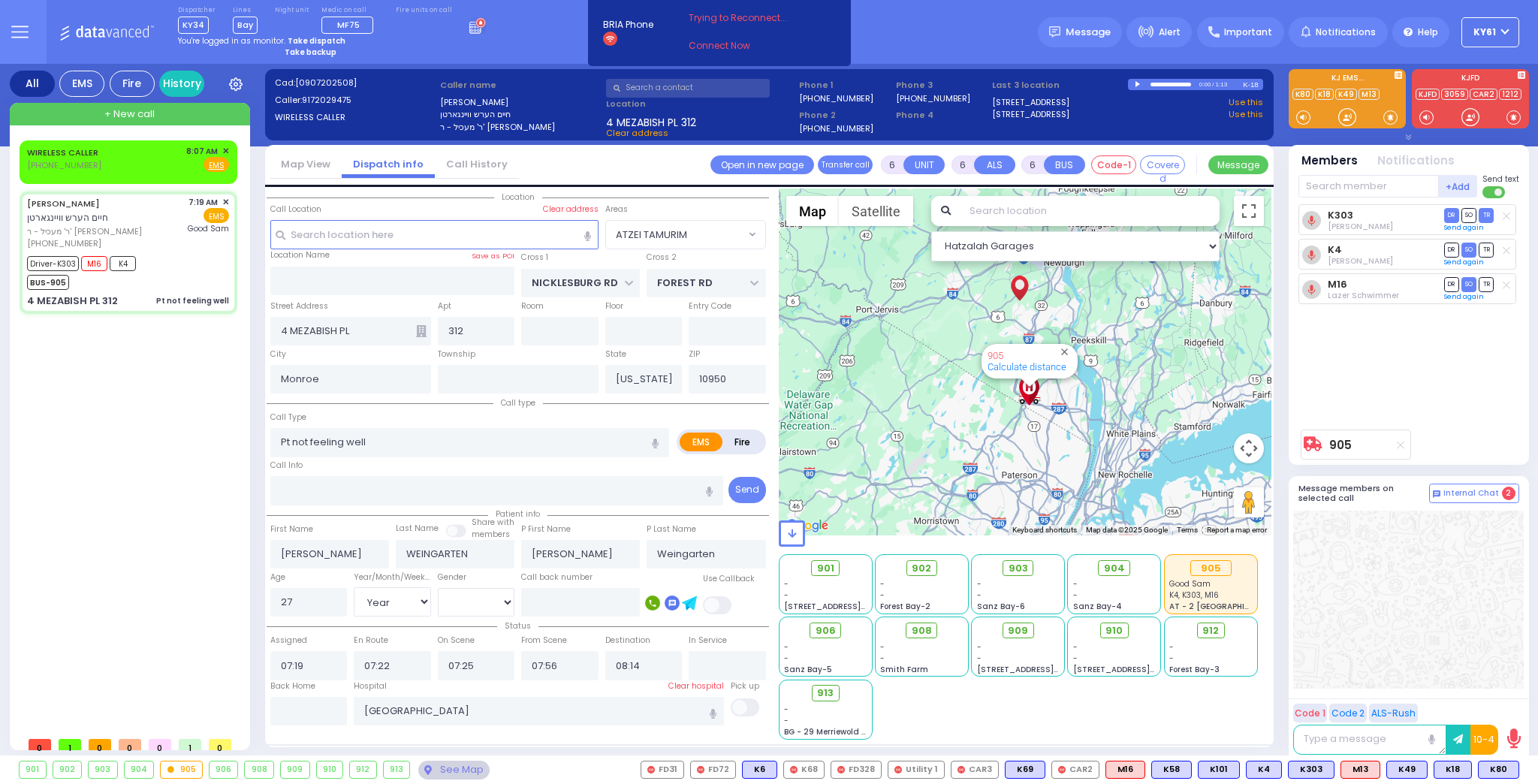
select select "Hatzalah Garages"
select select "ATZEI TAMURIM"
select select
radio input "true"
select select "Year"
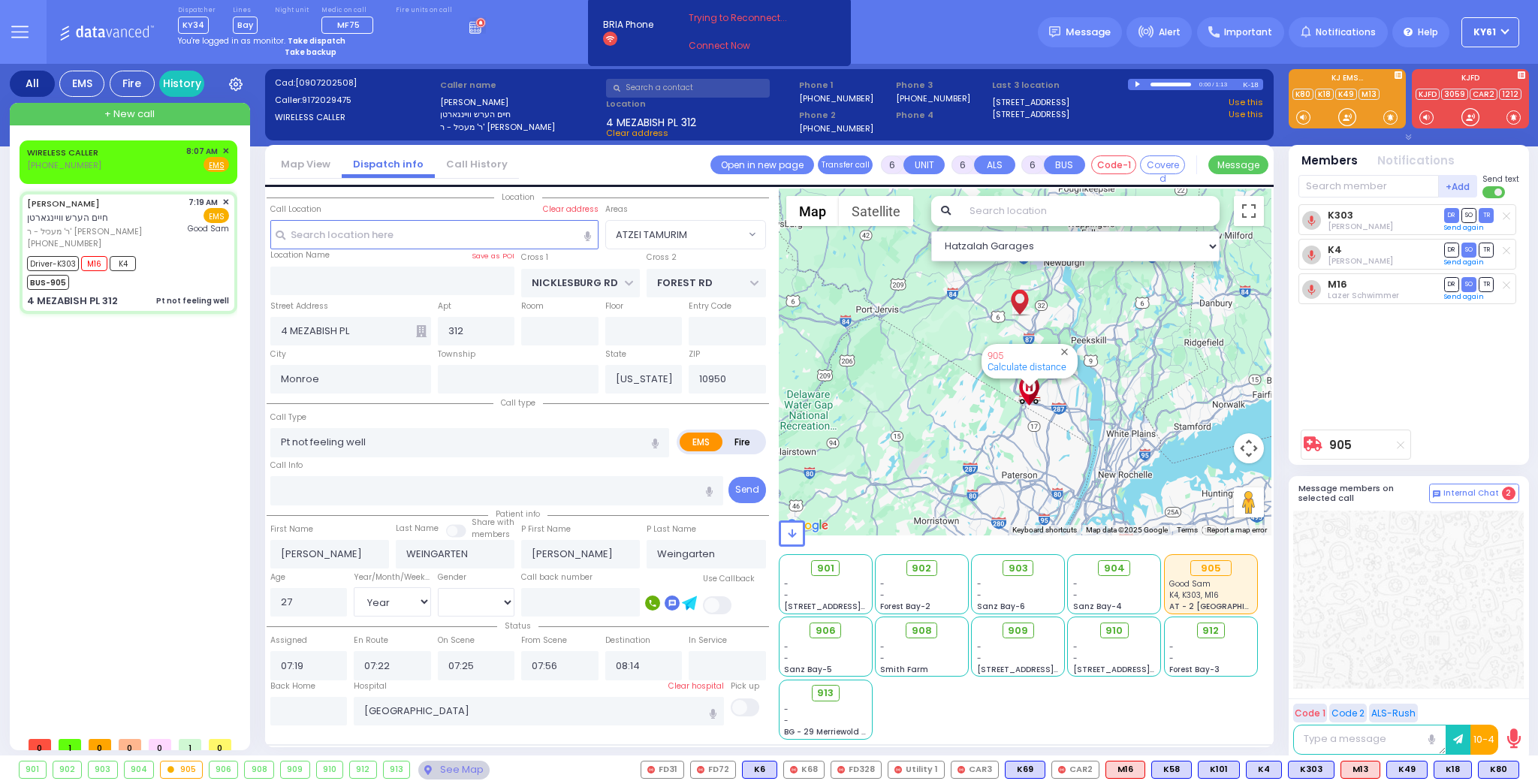
select select "[DEMOGRAPHIC_DATA]"
select select "Hatzalah Garages"
select select "ATZEI TAMURIM"
select select
radio input "true"
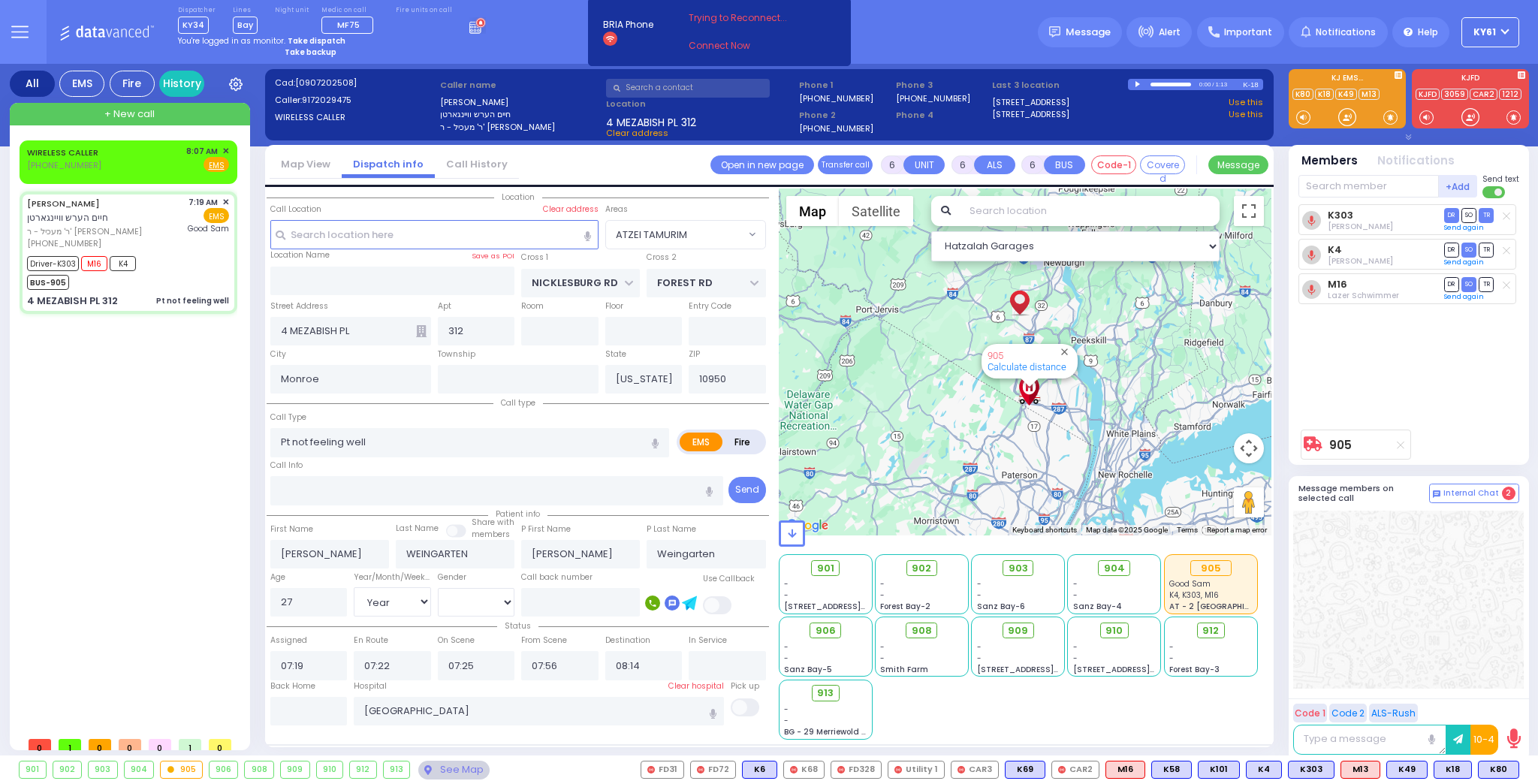
select select "Year"
select select "[DEMOGRAPHIC_DATA]"
type input "08:25"
select select "Hatzalah Garages"
select select "ATZEI TAMURIM"
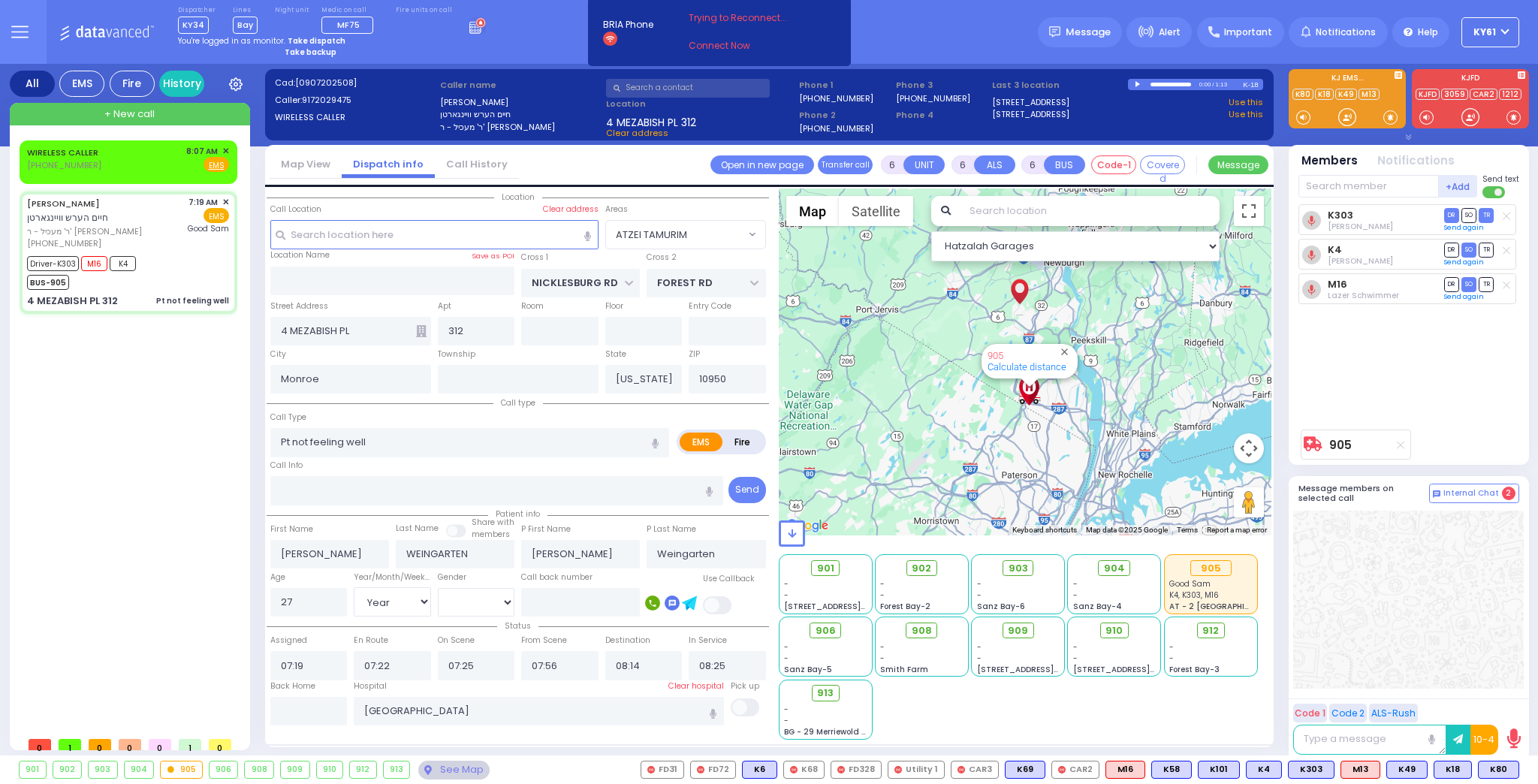
select select
radio input "true"
select select "Year"
select select "[DEMOGRAPHIC_DATA]"
select select "Hatzalah Garages"
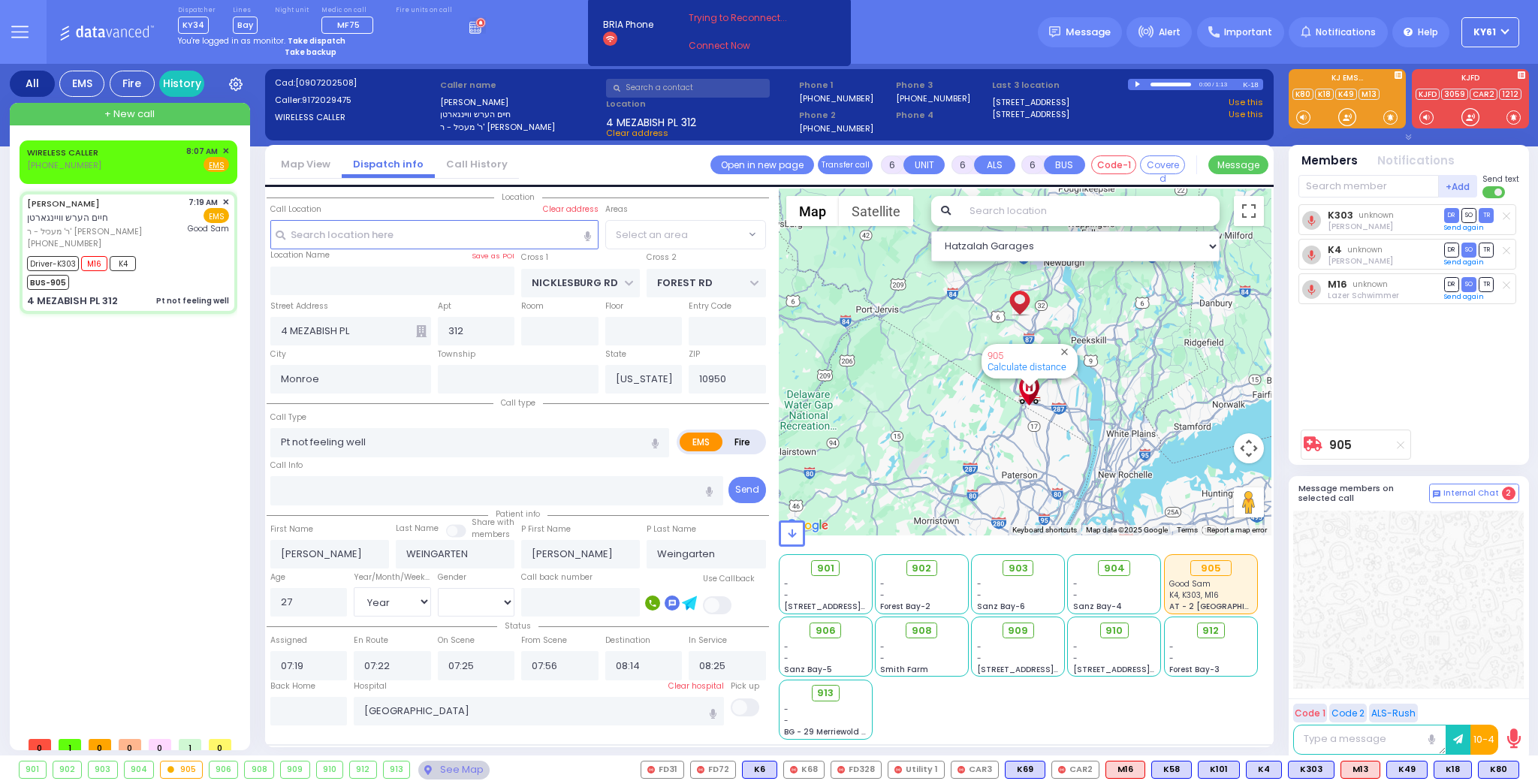
select select "ATZEI TAMURIM"
select select
radio input "true"
select select "Year"
select select "[DEMOGRAPHIC_DATA]"
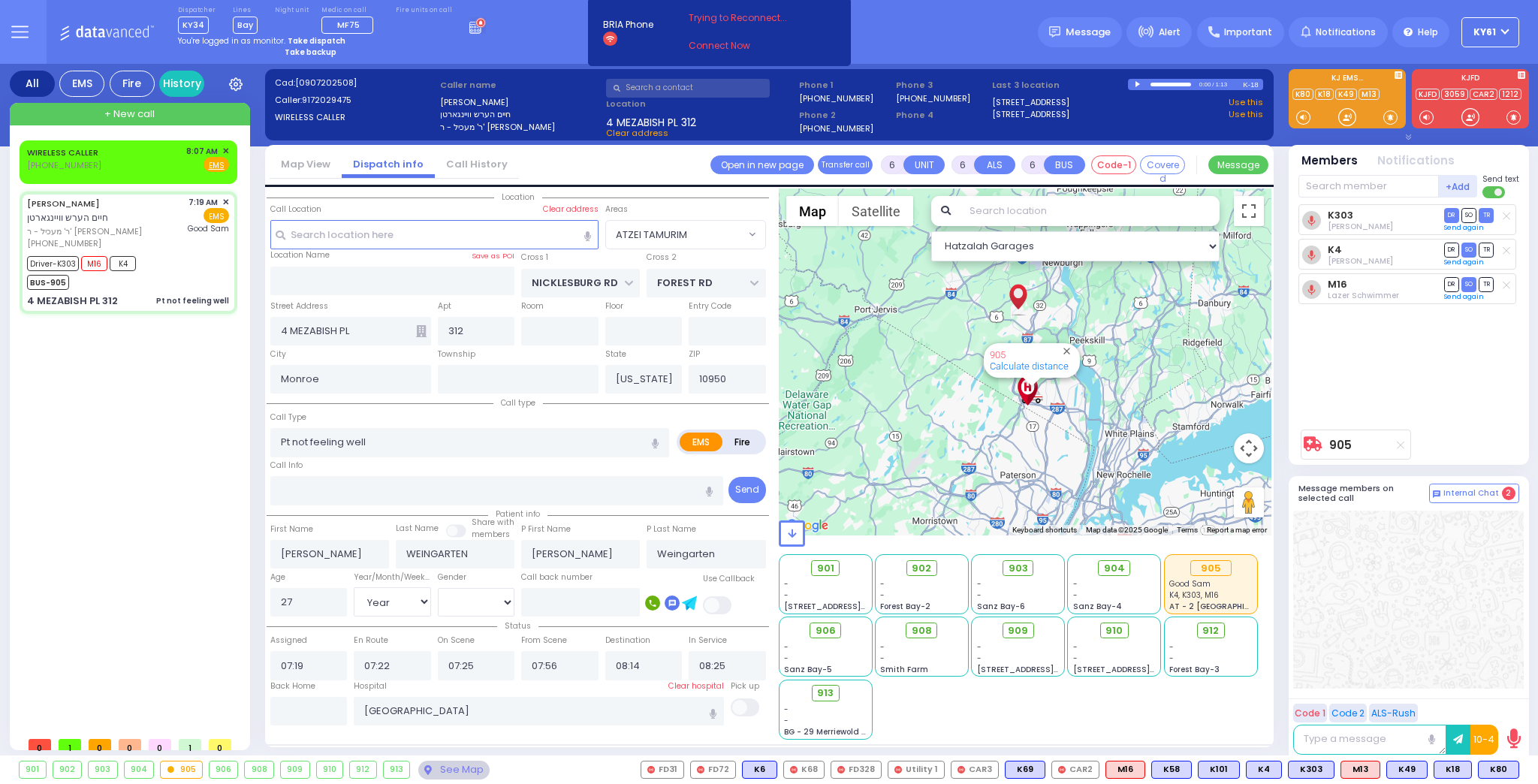
select select "Hatzalah Garages"
select select "ATZEI TAMURIM"
select select
radio input "true"
select select "Year"
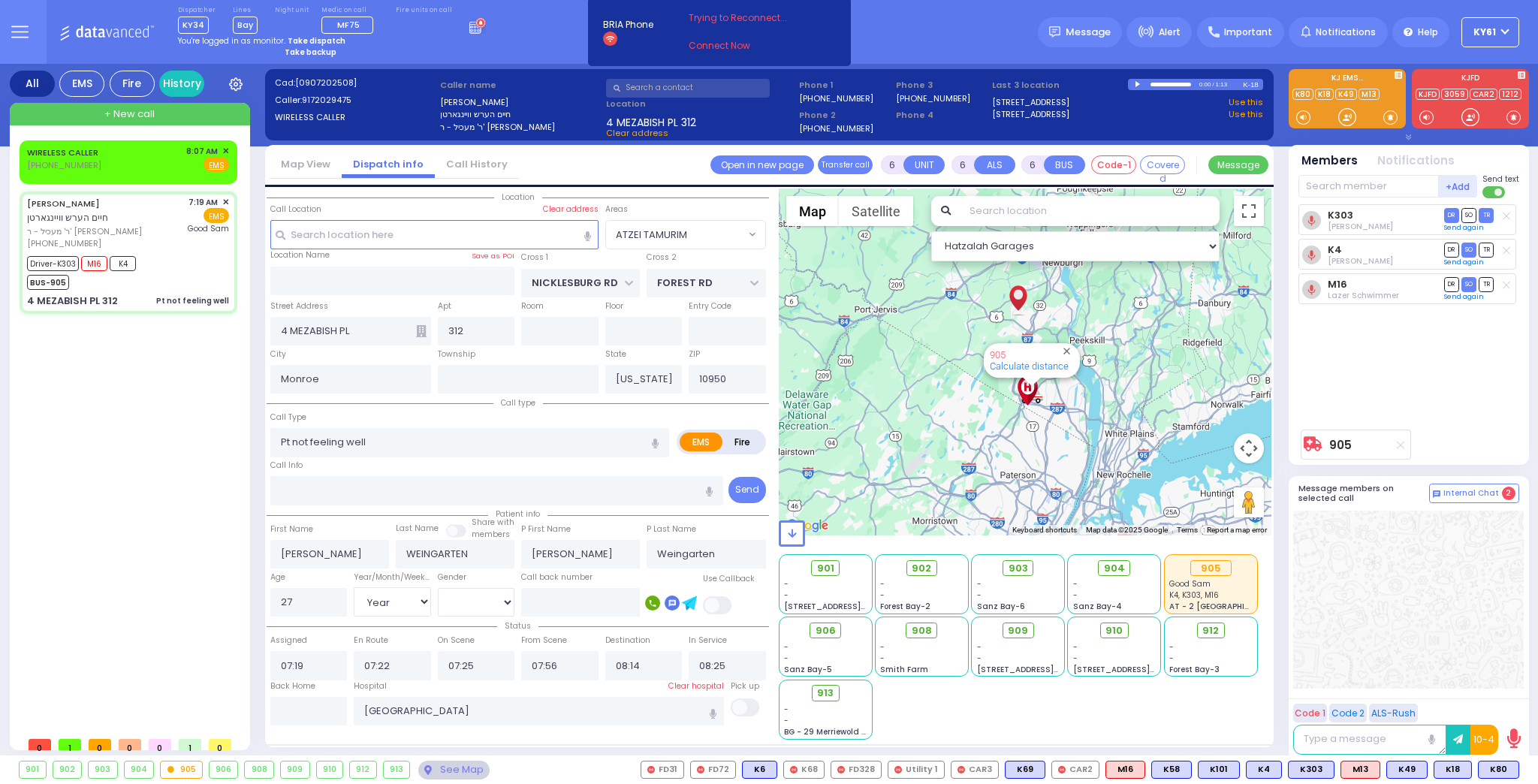
select select "[DEMOGRAPHIC_DATA]"
select select "Hatzalah Garages"
select select "ATZEI TAMURIM"
select select
radio input "true"
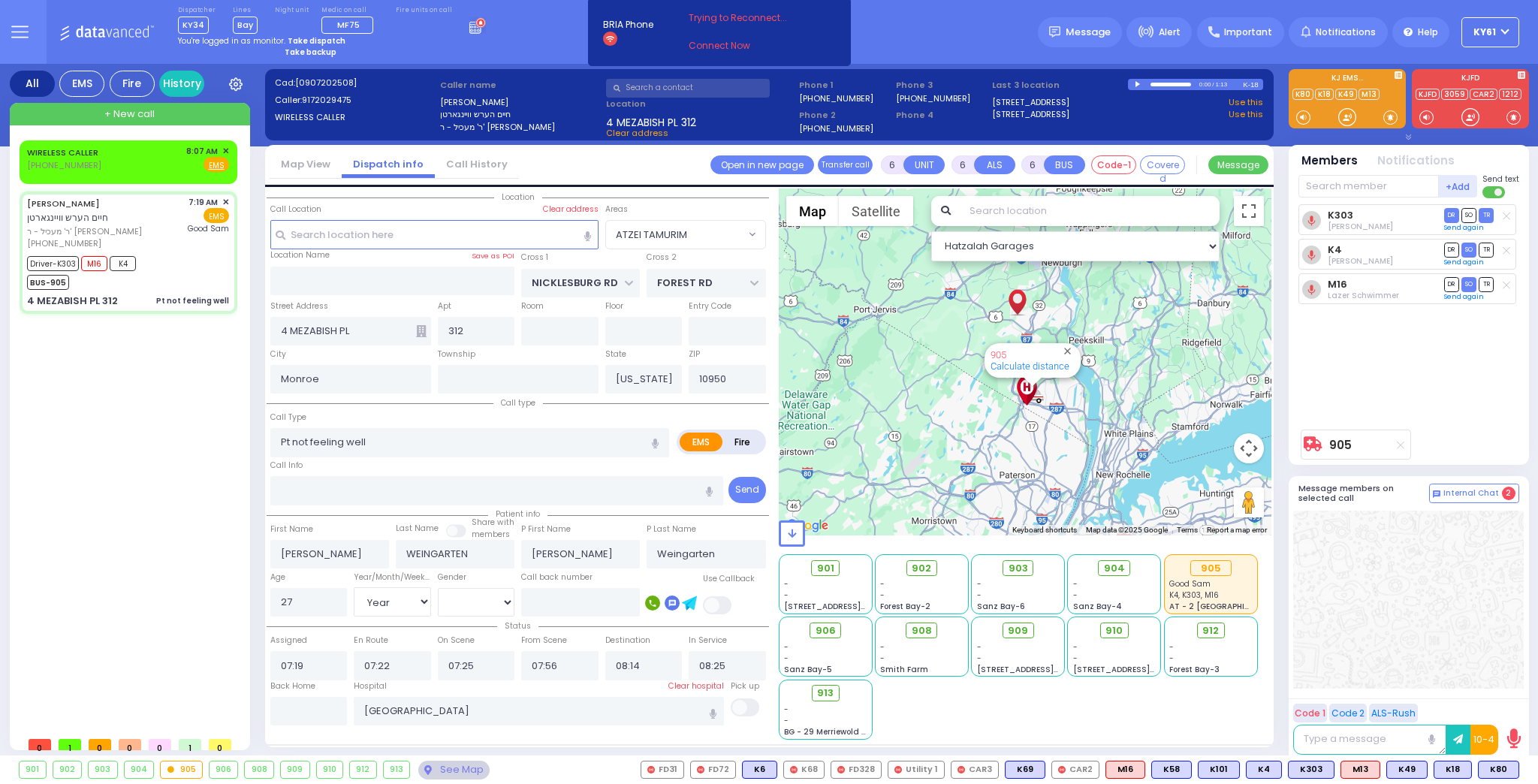
select select "Year"
select select "[DEMOGRAPHIC_DATA]"
select select "Hatzalah Garages"
select select "ATZEI TAMURIM"
select select
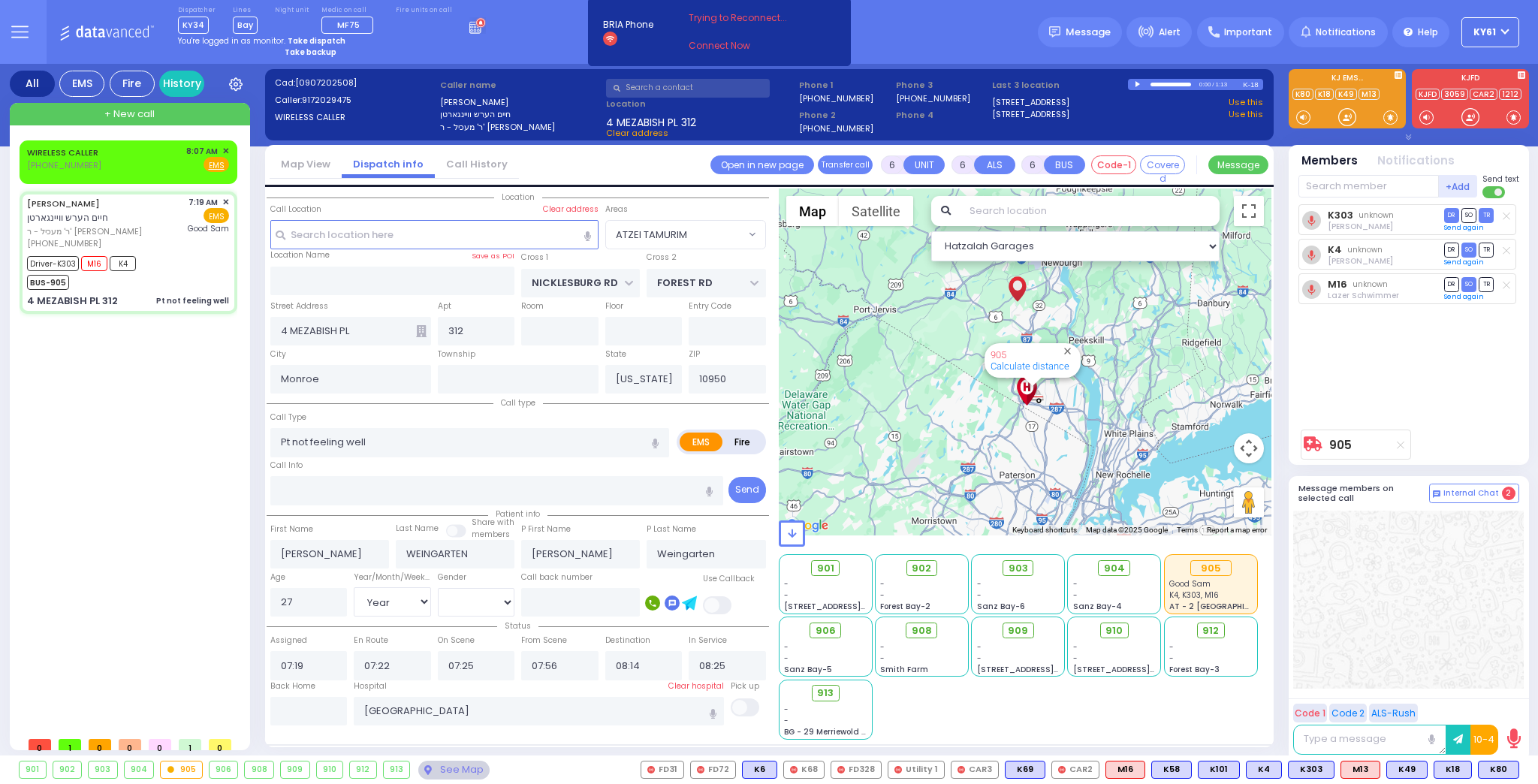
radio input "true"
select select "Year"
select select "[DEMOGRAPHIC_DATA]"
select select "Hatzalah Garages"
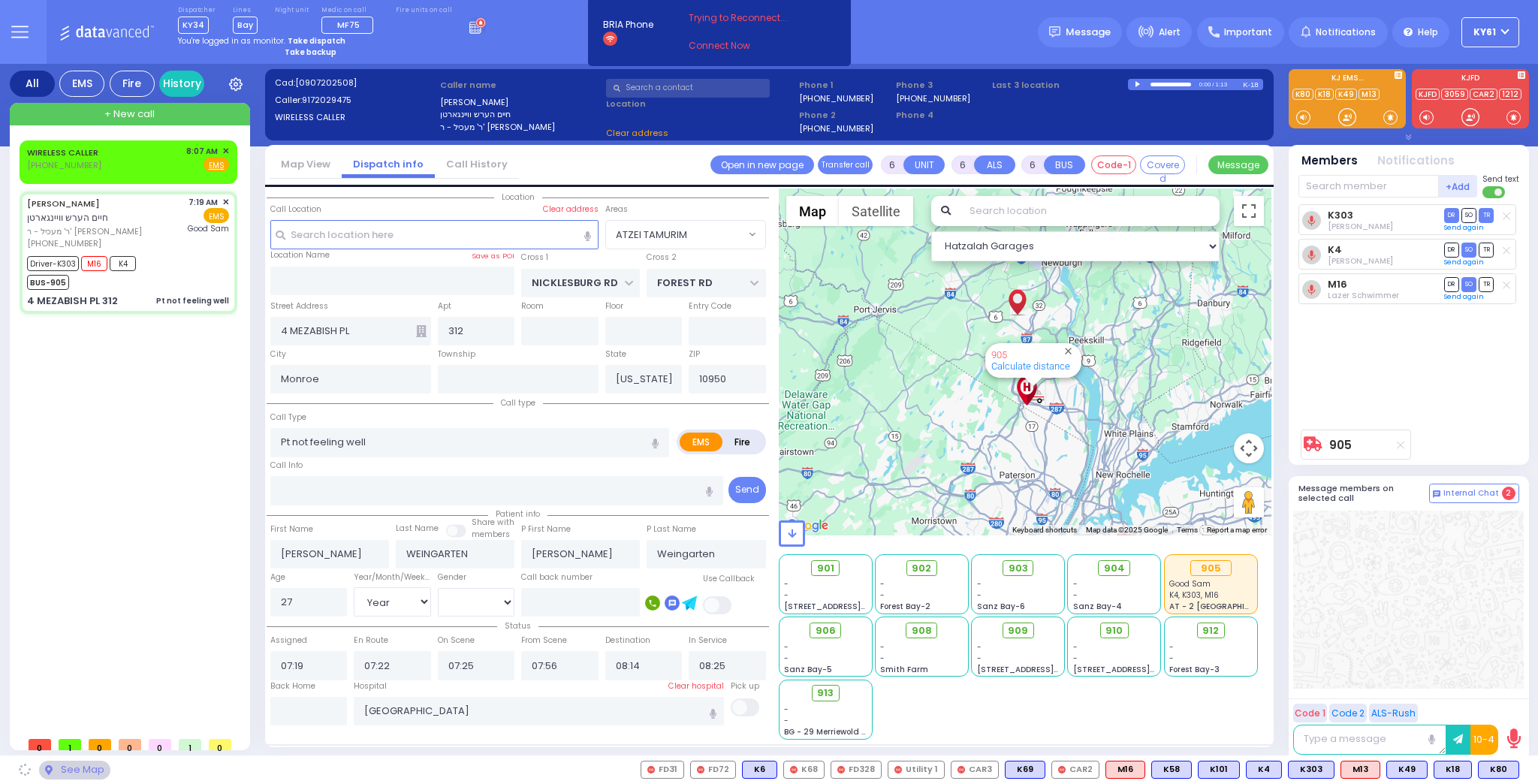
select select "ATZEI TAMURIM"
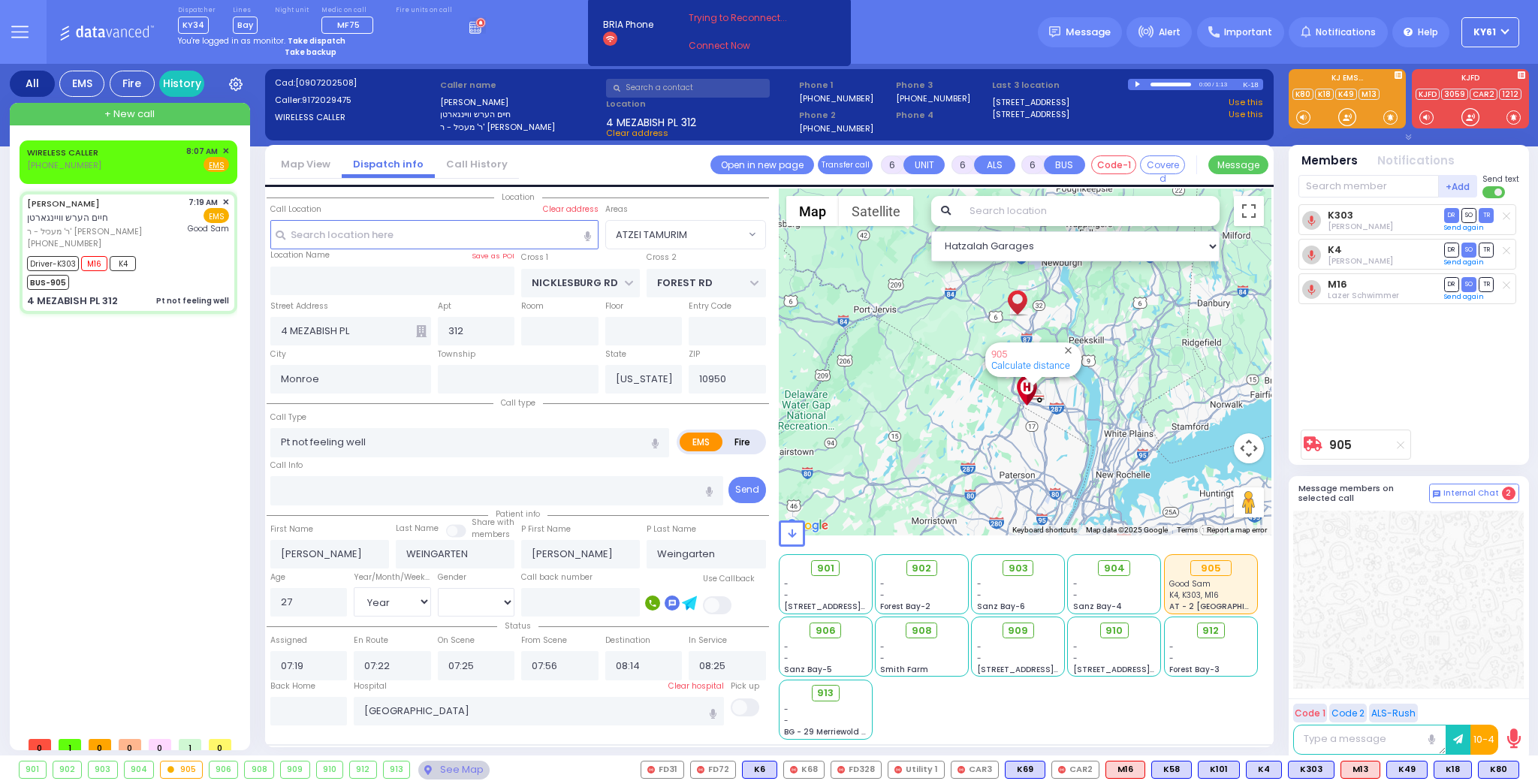
select select
radio input "true"
select select "Year"
select select "[DEMOGRAPHIC_DATA]"
select select "Hatzalah Garages"
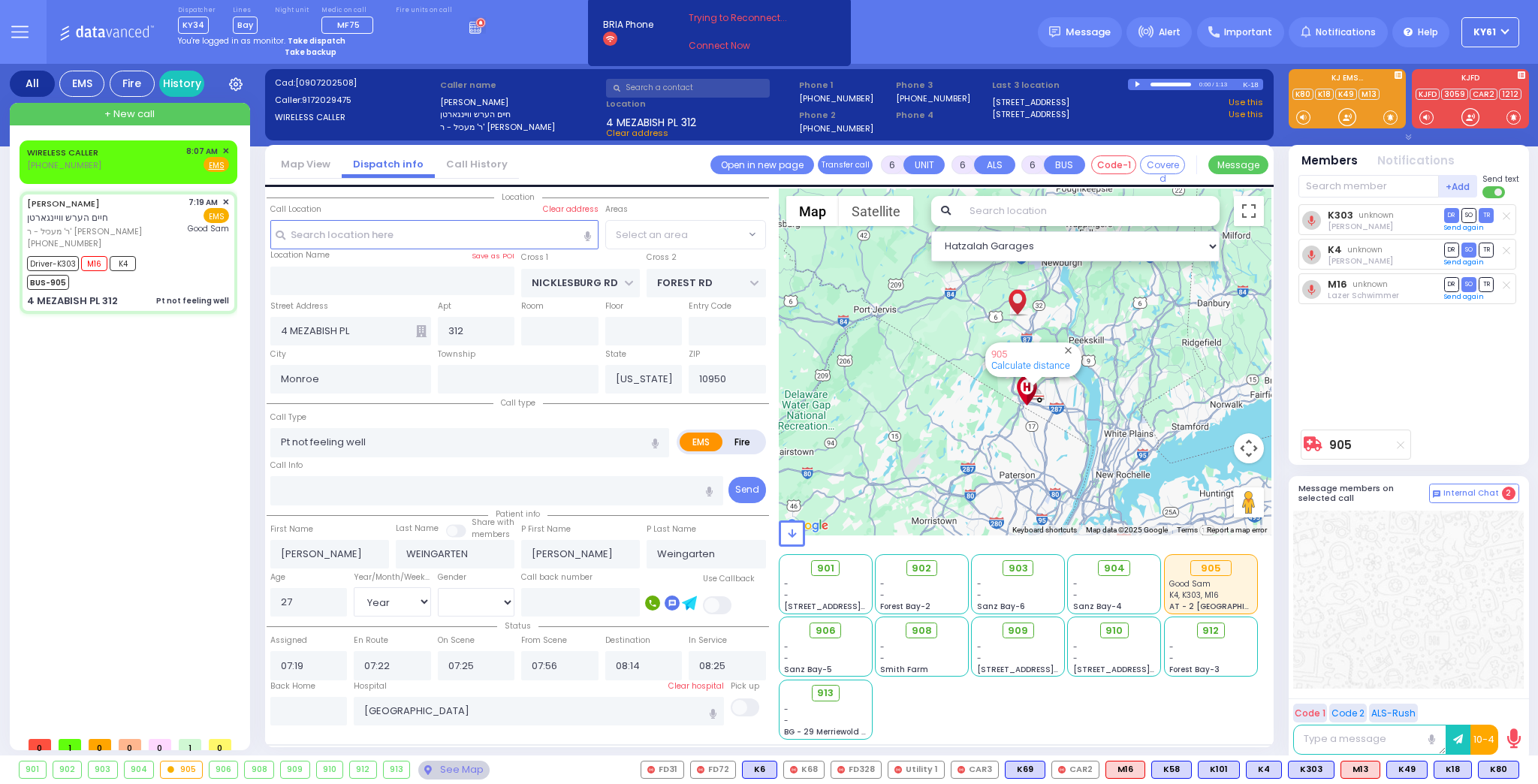
select select "ATZEI TAMURIM"
select select
radio input "true"
select select "Year"
select select "[DEMOGRAPHIC_DATA]"
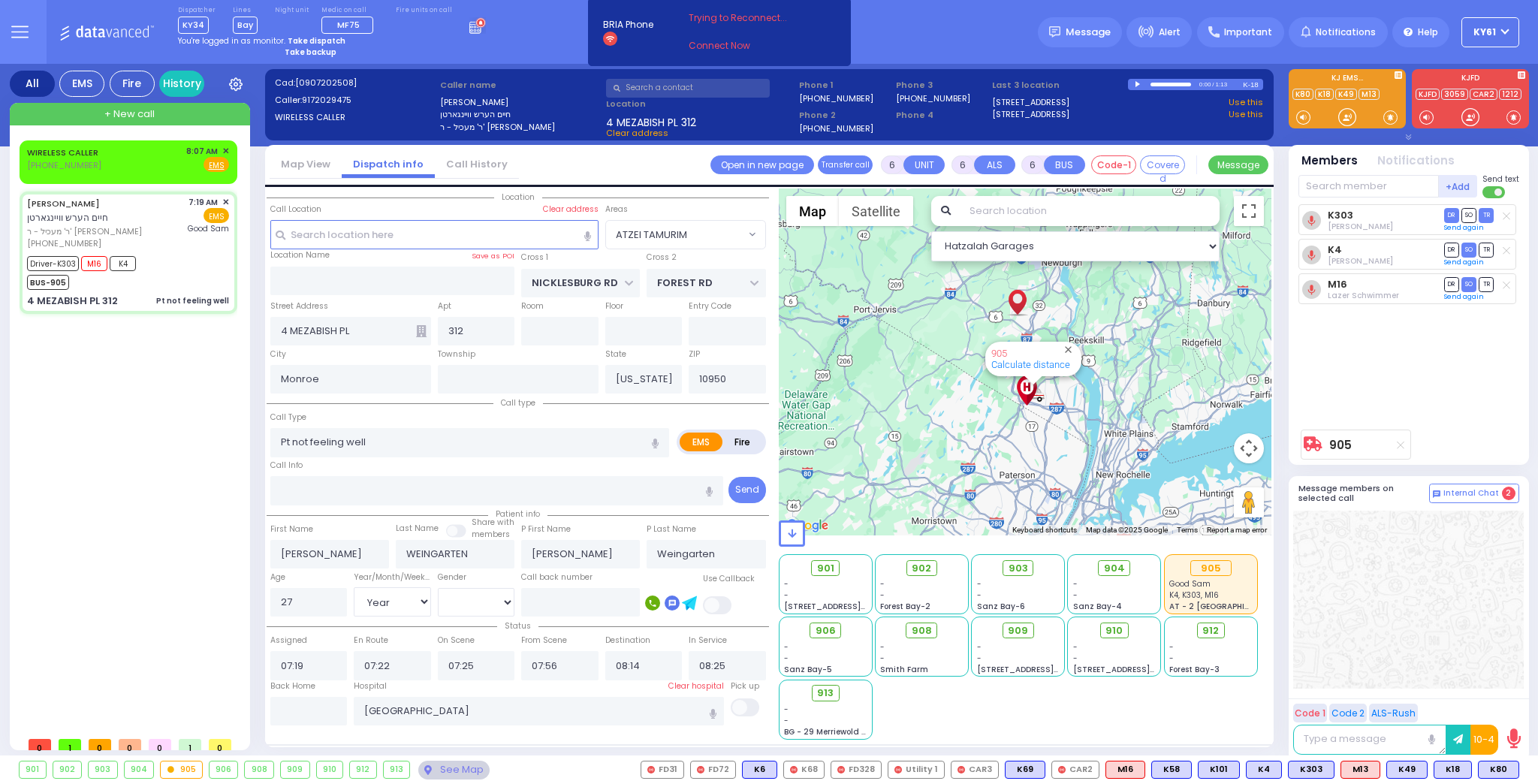
select select "Hatzalah Garages"
select select "ATZEI TAMURIM"
select select
radio input "true"
select select "Year"
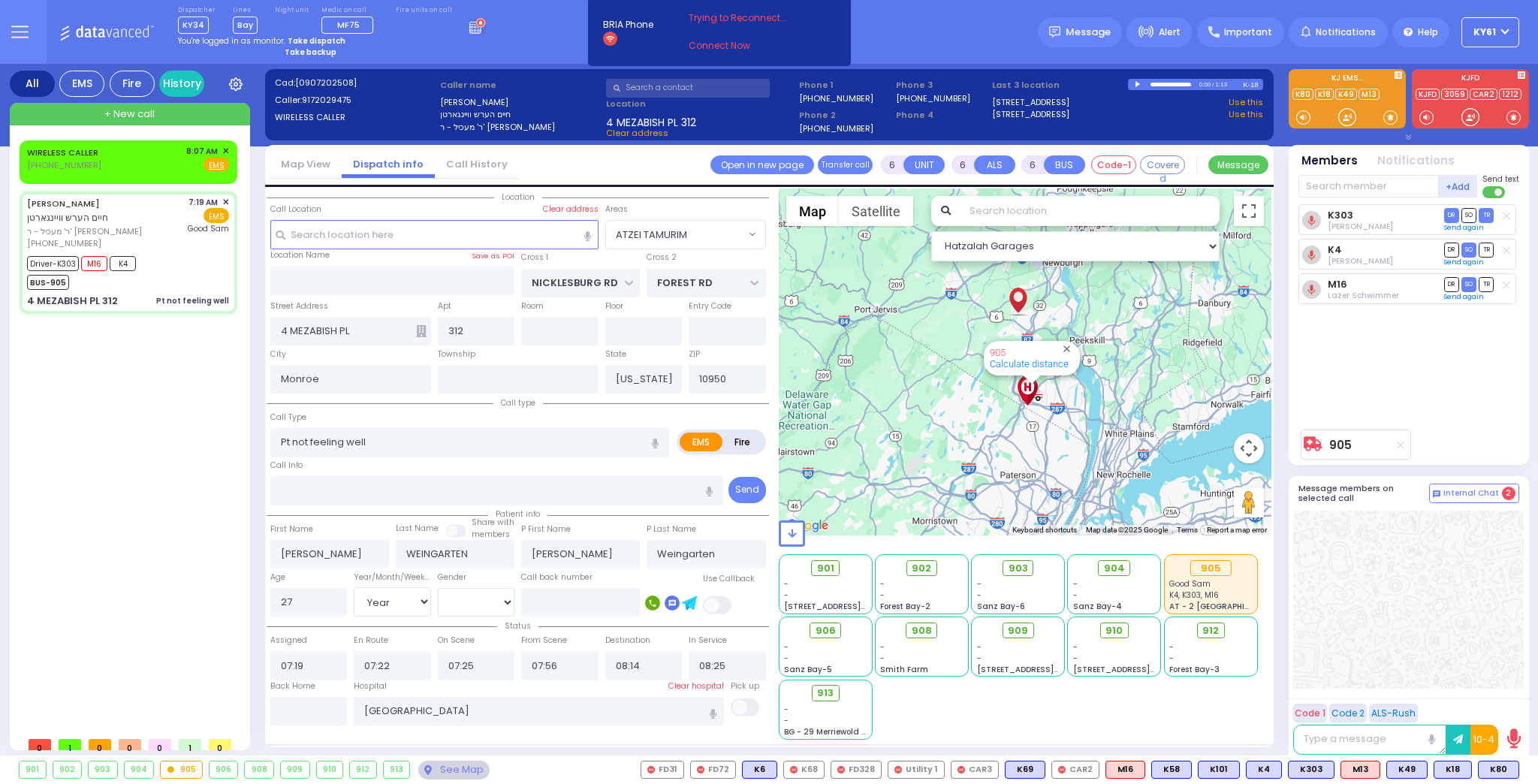
select select "[DEMOGRAPHIC_DATA]"
select select "Hatzalah Garages"
select select "ATZEI TAMURIM"
select select
radio input "true"
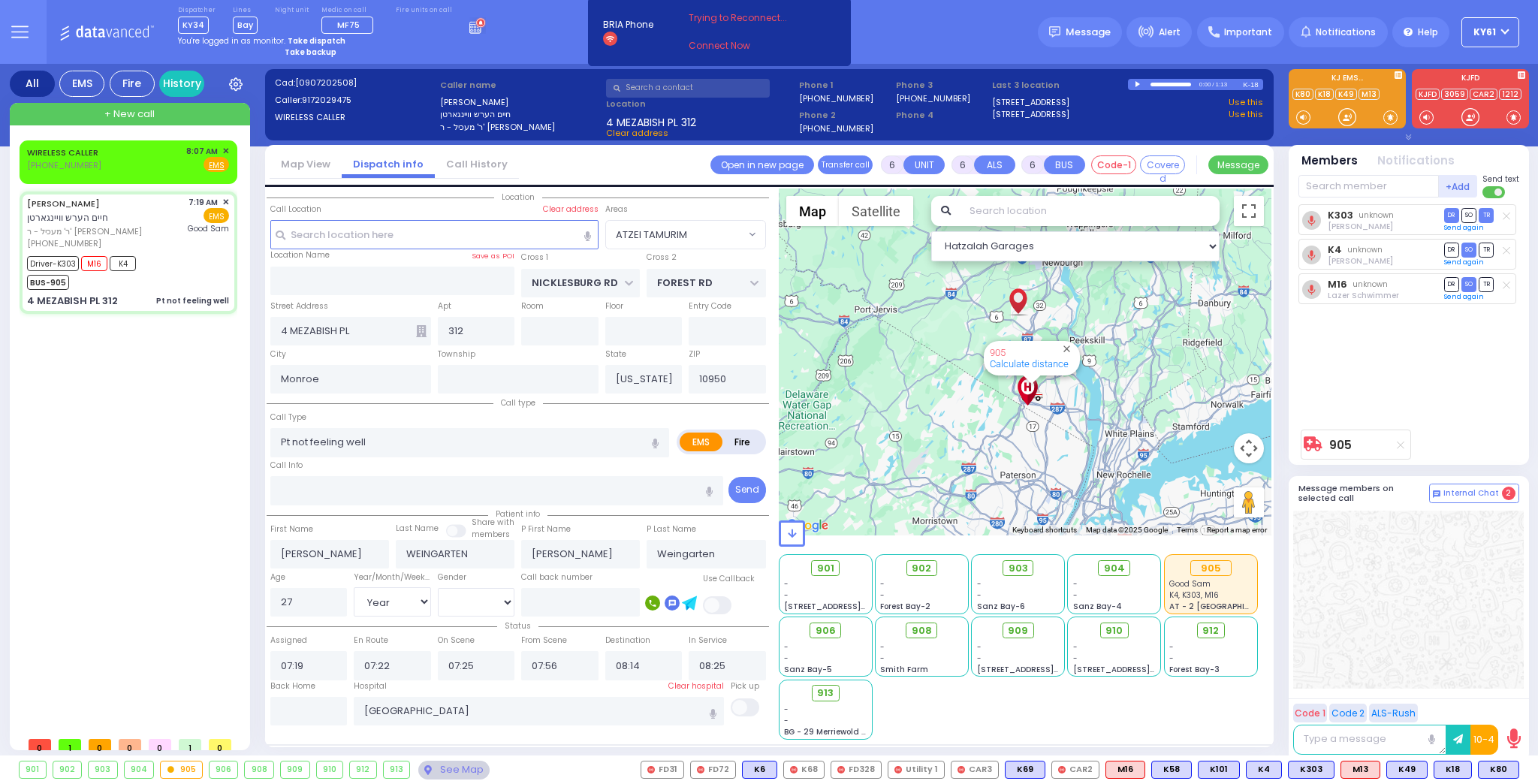
select select "Year"
select select "[DEMOGRAPHIC_DATA]"
select select "Hatzalah Garages"
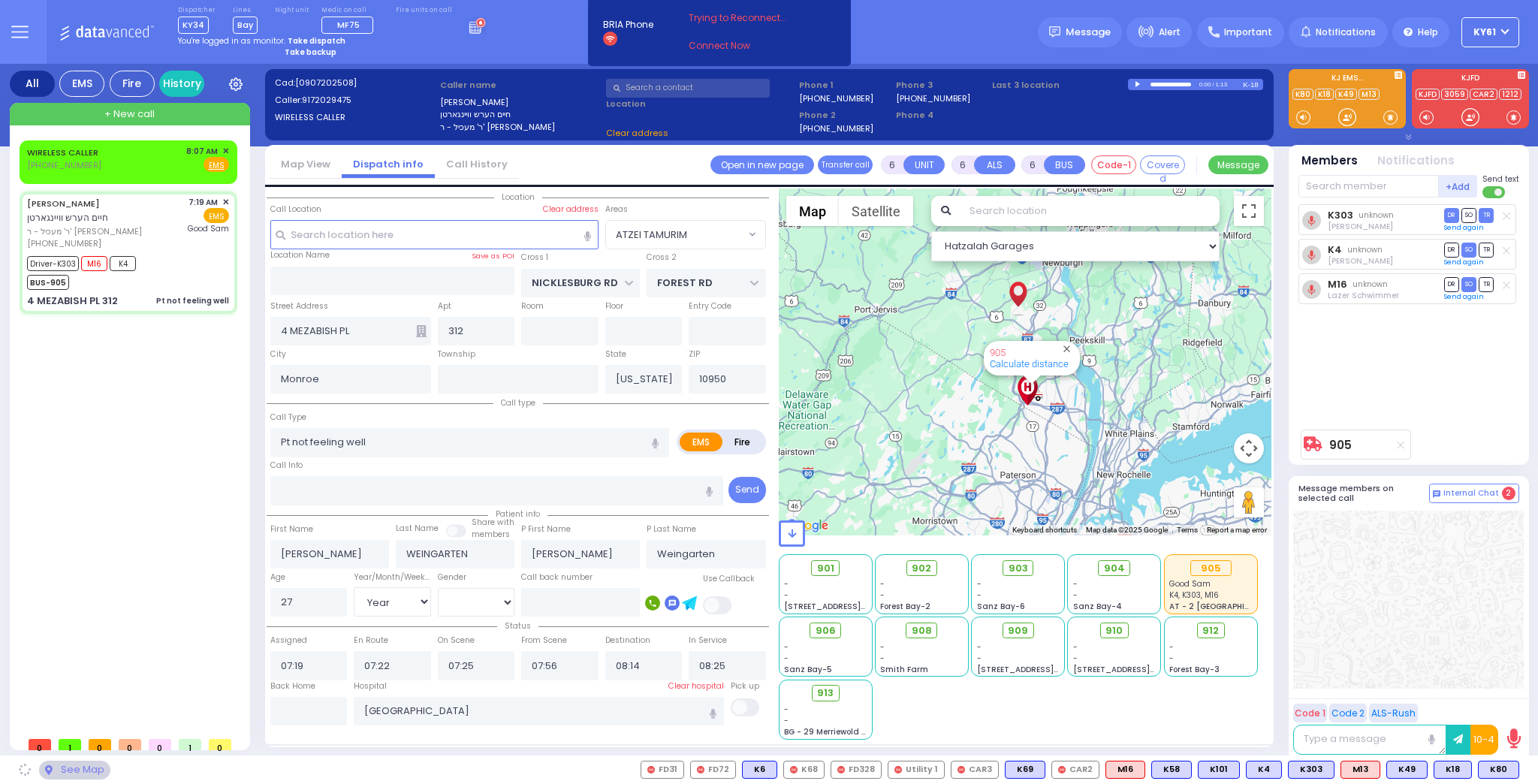
select select "ATZEI TAMURIM"
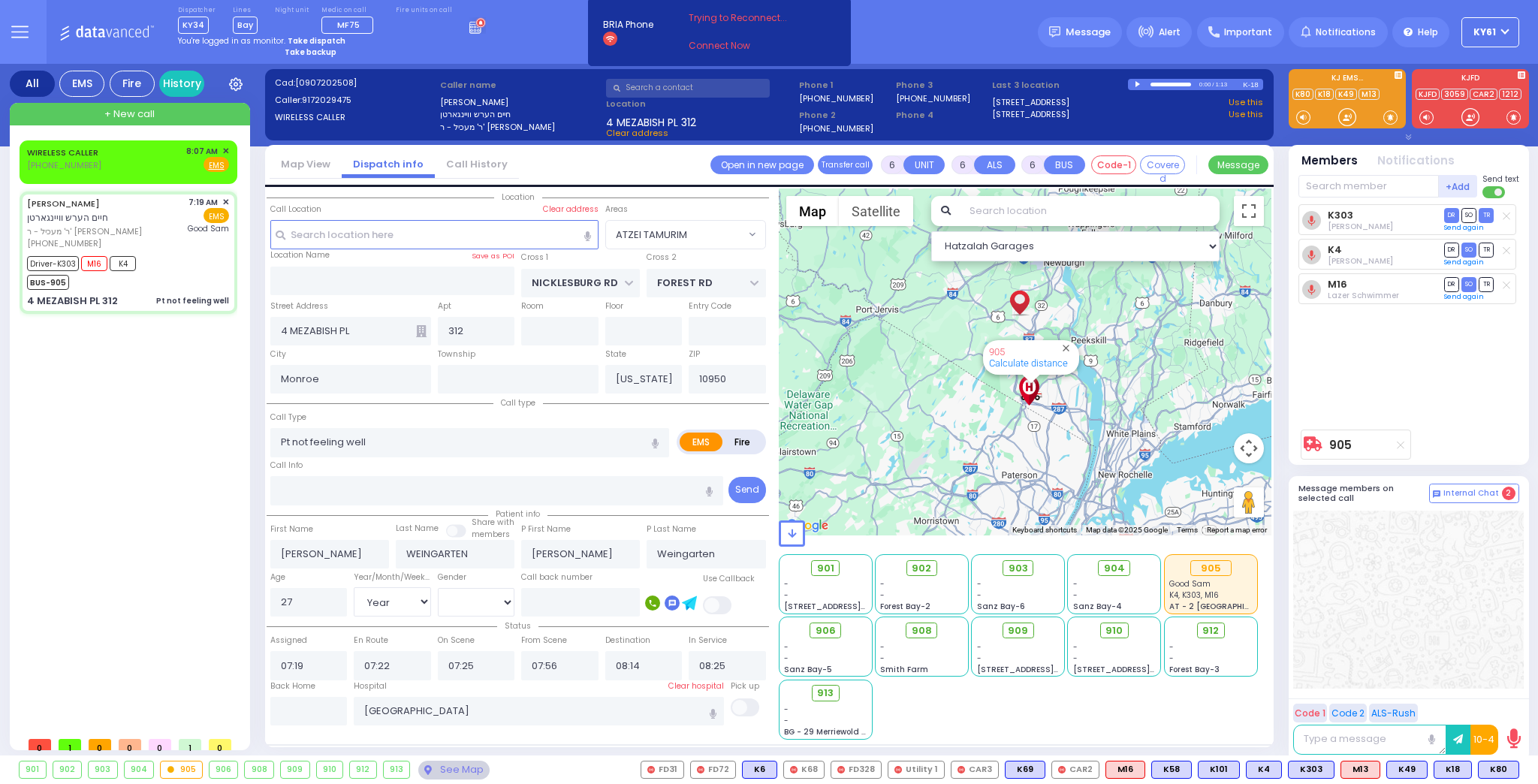
select select
radio input "true"
select select "Year"
select select "[DEMOGRAPHIC_DATA]"
select select "Hatzalah Garages"
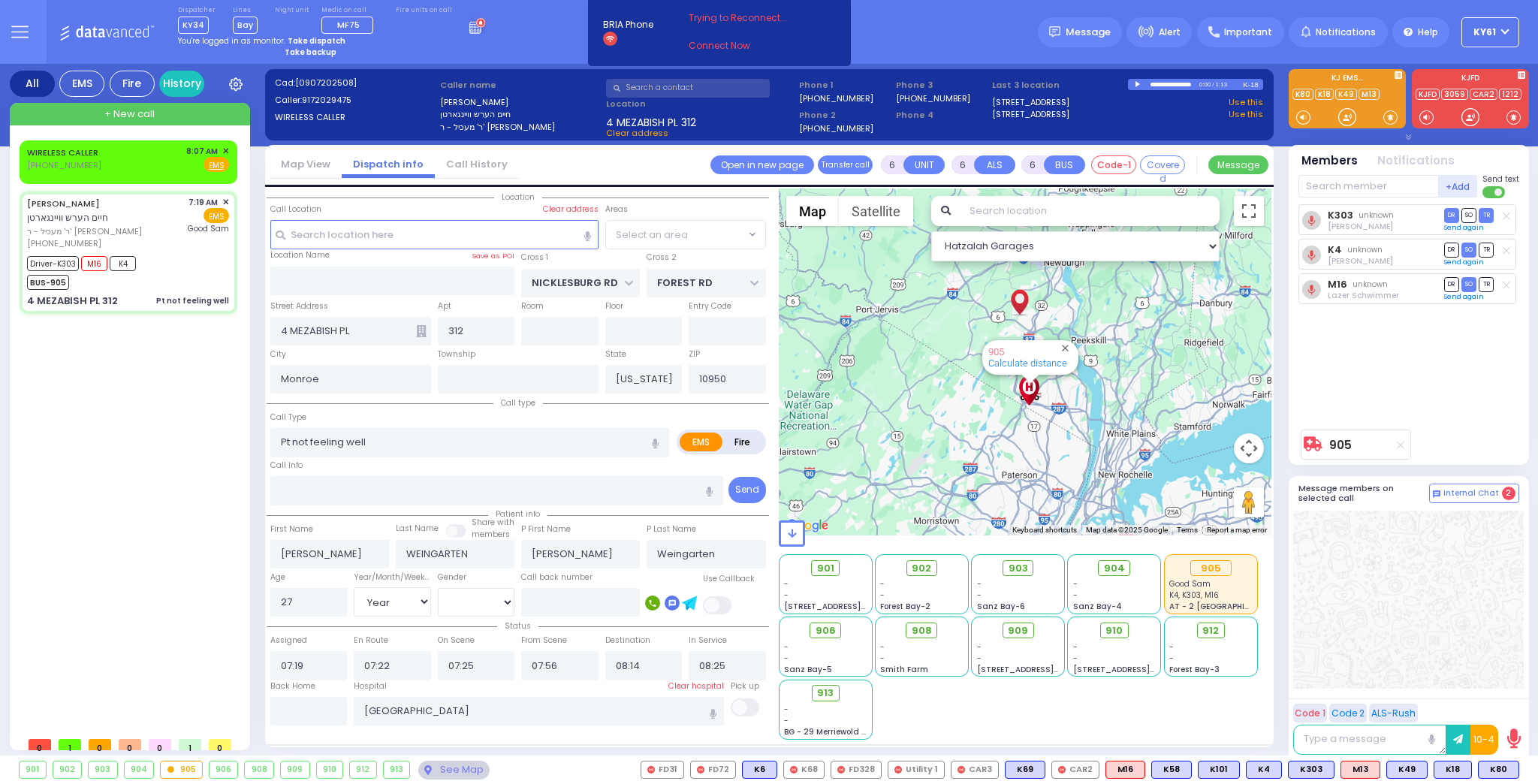
select select "ATZEI TAMURIM"
select select
radio input "true"
select select "Year"
select select "[DEMOGRAPHIC_DATA]"
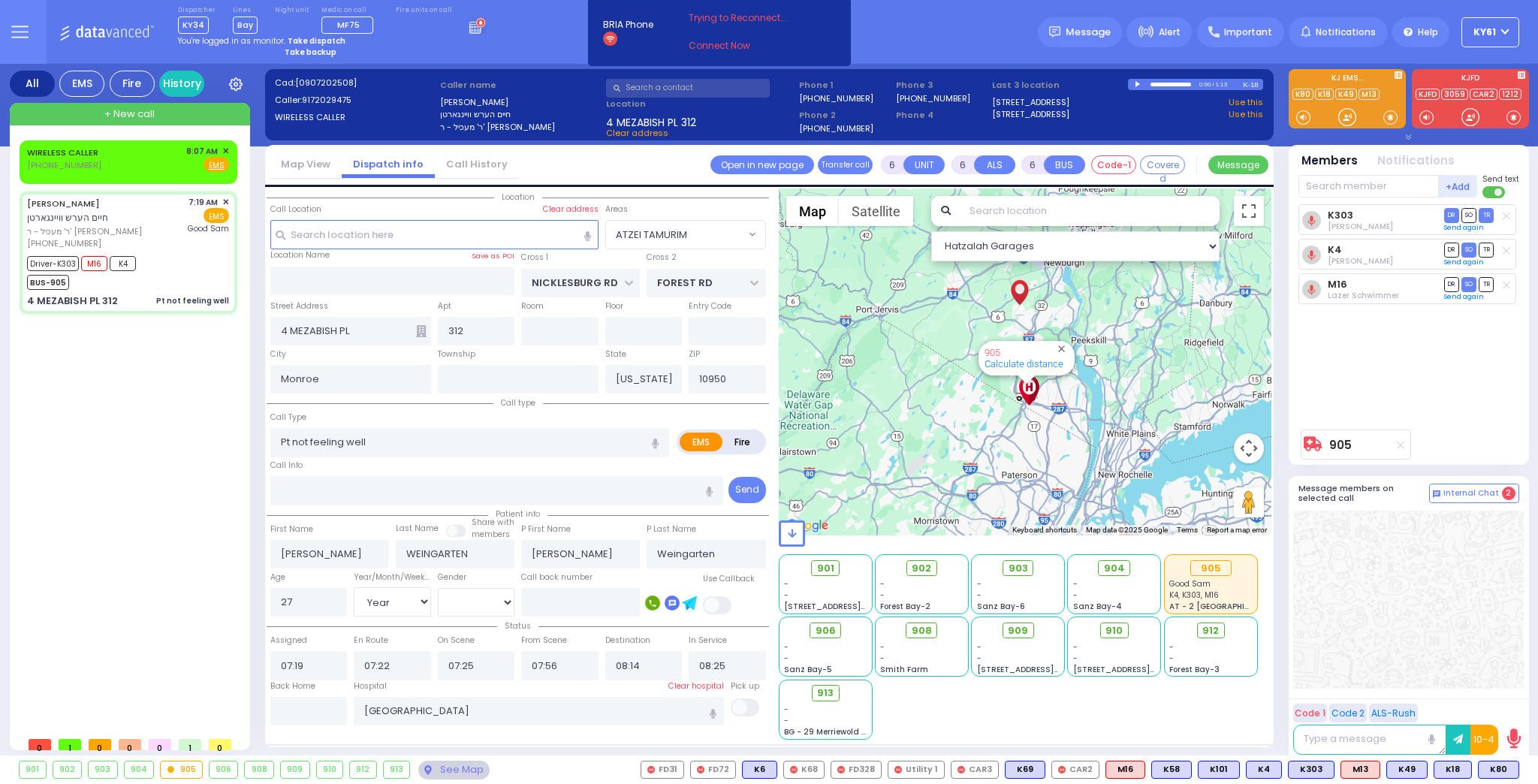
select select "Hatzalah Garages"
select select "ATZEI TAMURIM"
select select
radio input "true"
select select "Year"
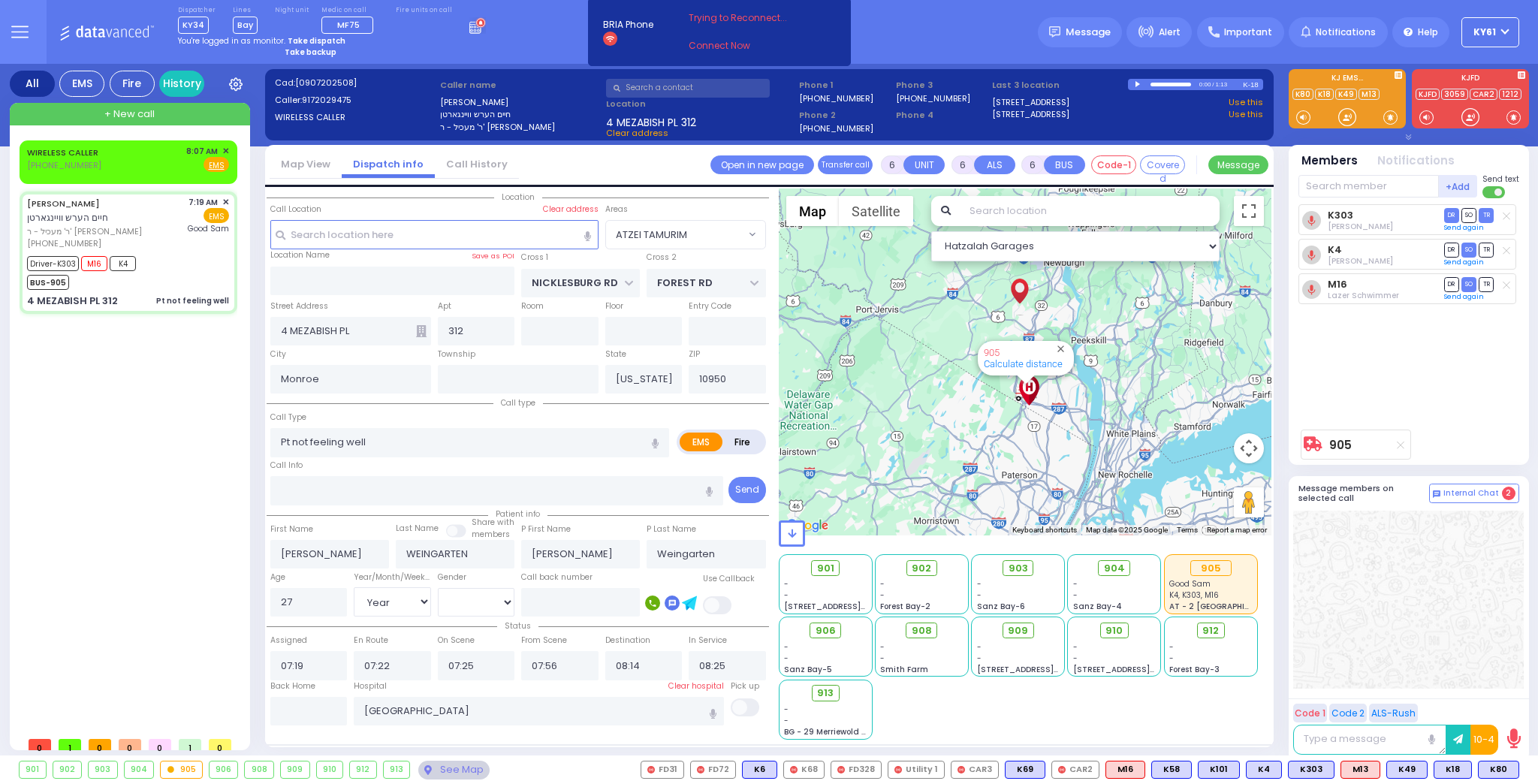
select select "[DEMOGRAPHIC_DATA]"
select select "Hatzalah Garages"
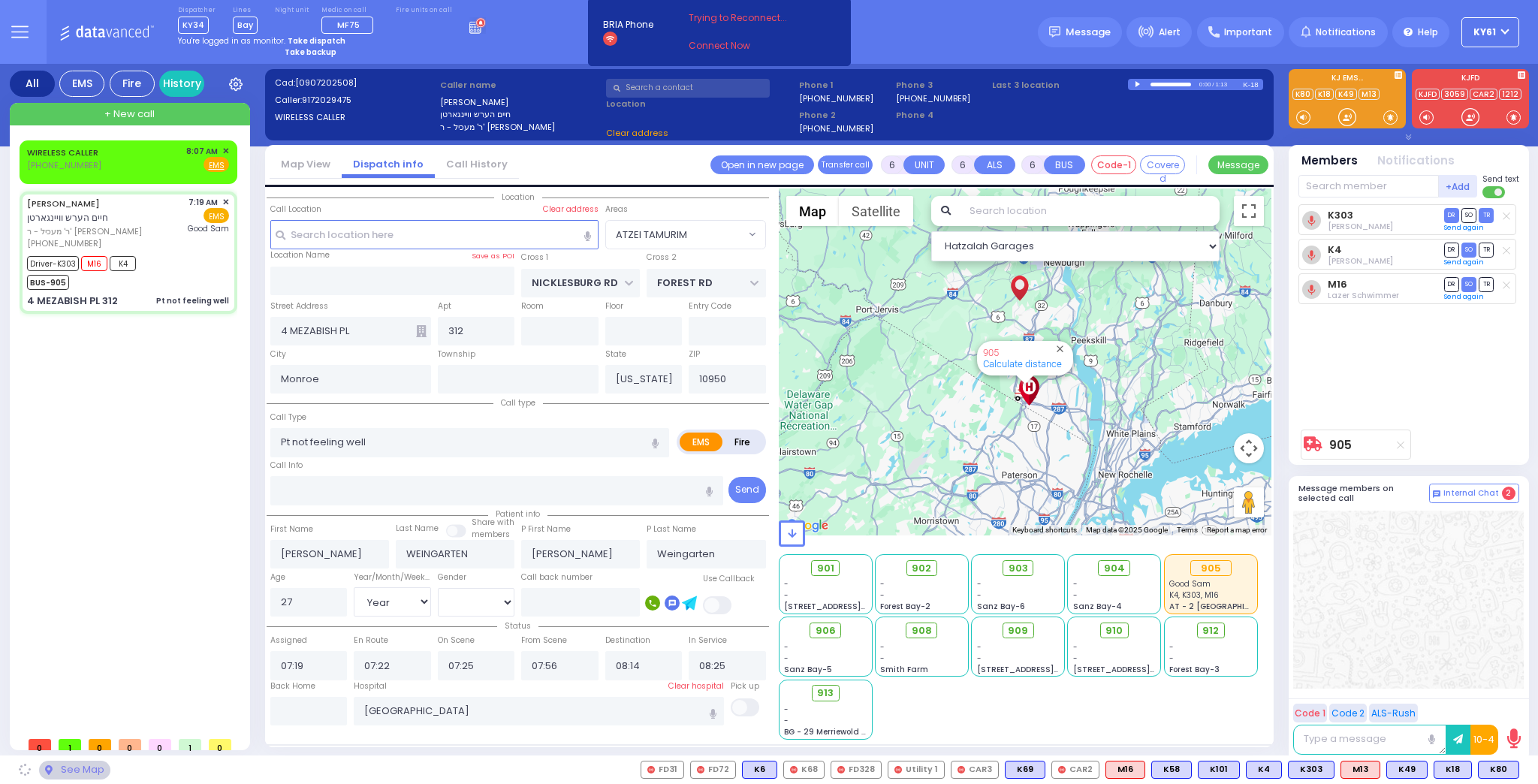
select select "ATZEI TAMURIM"
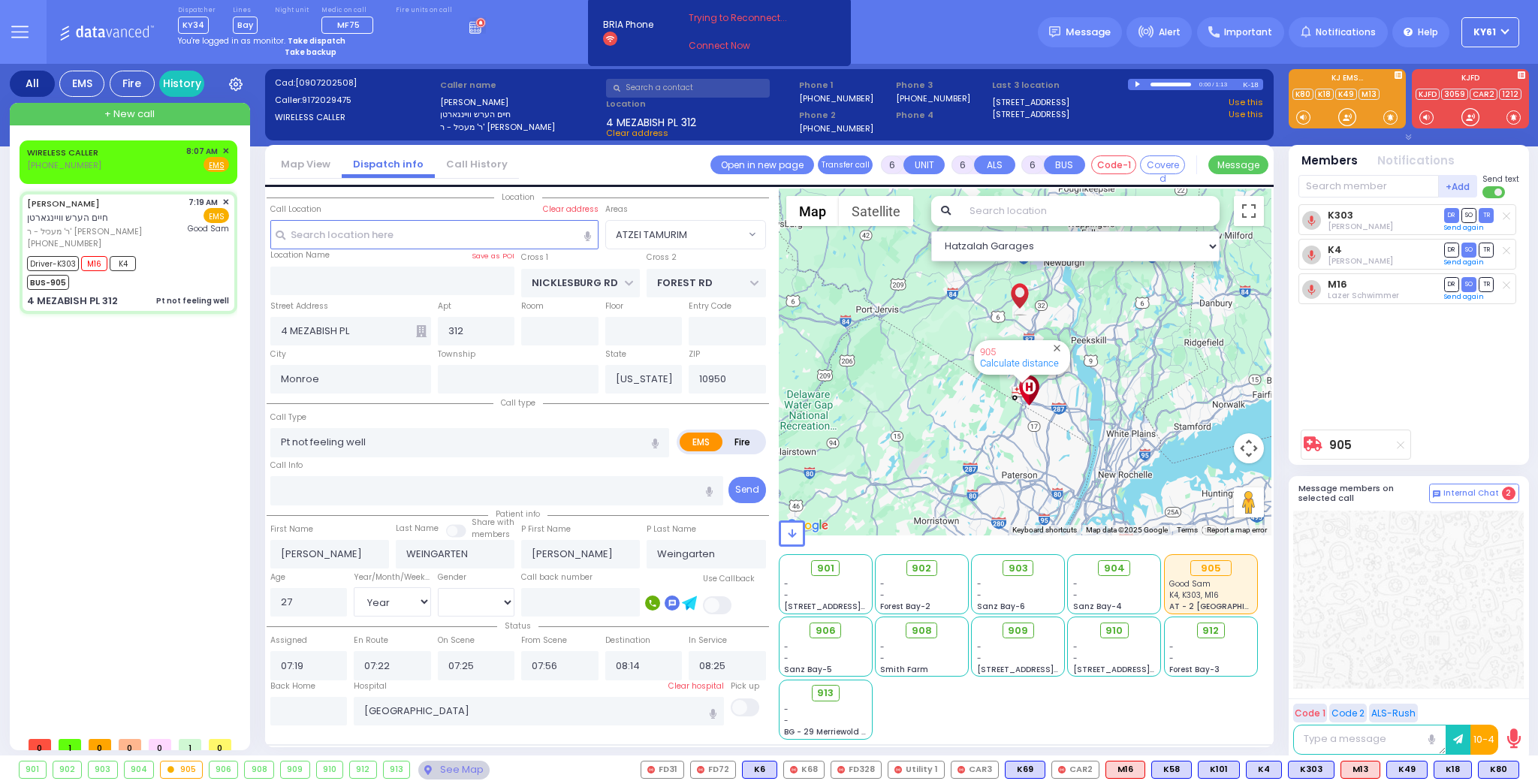
select select
radio input "true"
select select "Year"
select select "[DEMOGRAPHIC_DATA]"
